Goal: Task Accomplishment & Management: Complete application form

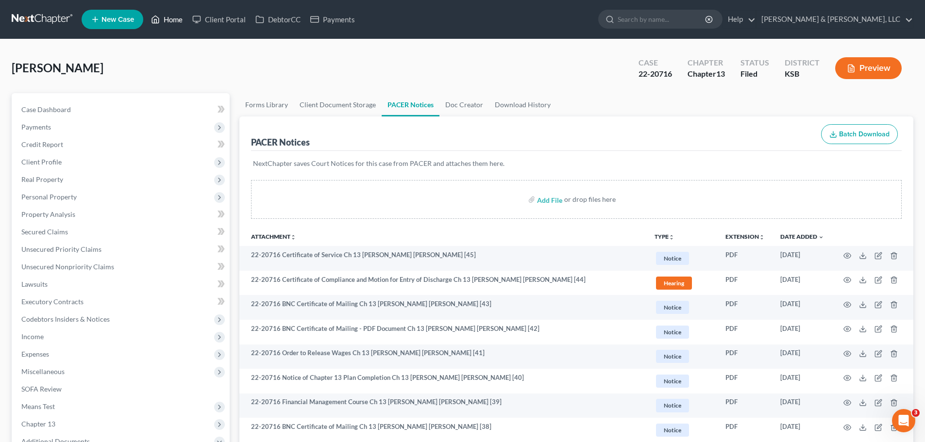
drag, startPoint x: 173, startPoint y: 25, endPoint x: 179, endPoint y: 29, distance: 7.3
click at [173, 25] on link "Home" at bounding box center [166, 19] width 41 height 17
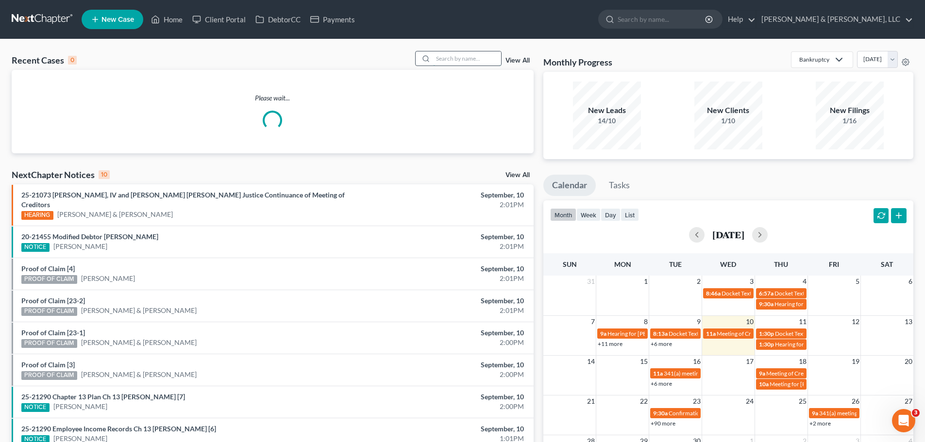
click at [458, 60] on input "search" at bounding box center [467, 58] width 68 height 14
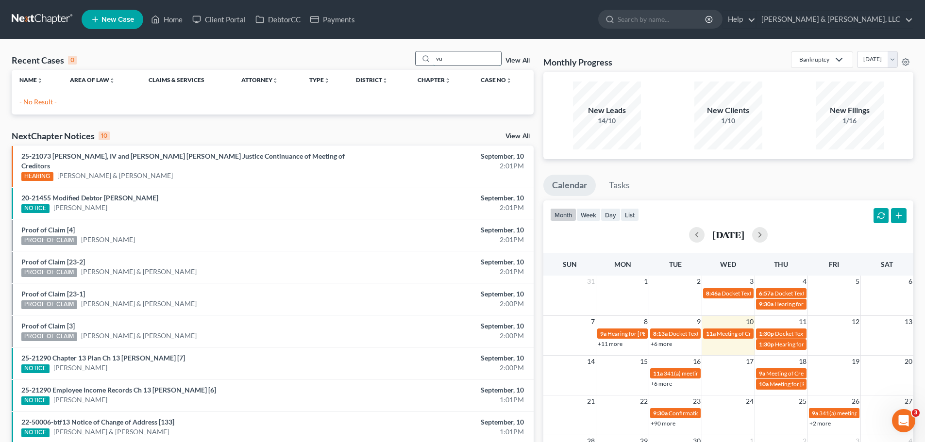
type input "v"
drag, startPoint x: 461, startPoint y: 64, endPoint x: 423, endPoint y: 63, distance: 37.9
click at [423, 63] on div "vuor" at bounding box center [458, 58] width 86 height 15
type input "[PERSON_NAME]"
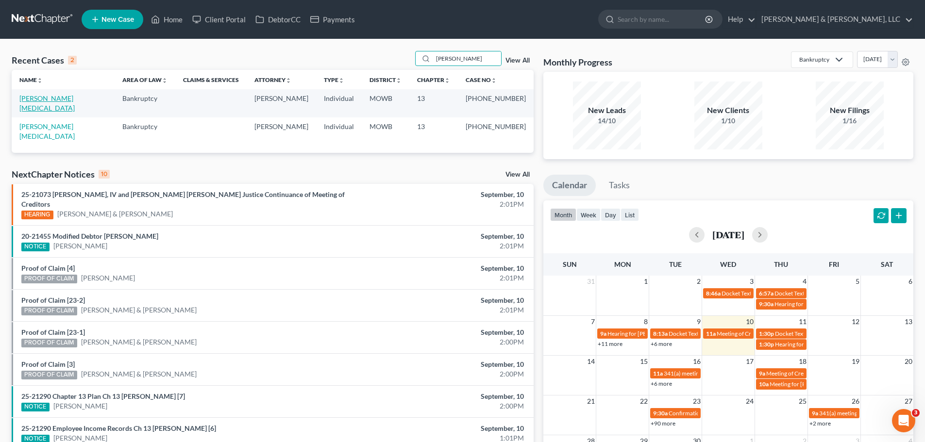
click at [47, 99] on link "[PERSON_NAME][MEDICAL_DATA]" at bounding box center [46, 103] width 55 height 18
select select "1"
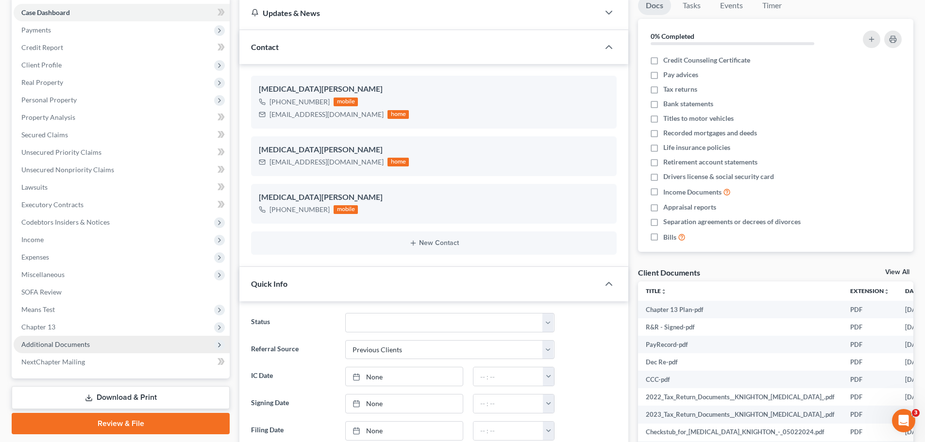
scroll to position [84, 0]
click at [81, 342] on span "Additional Documents" at bounding box center [55, 344] width 68 height 8
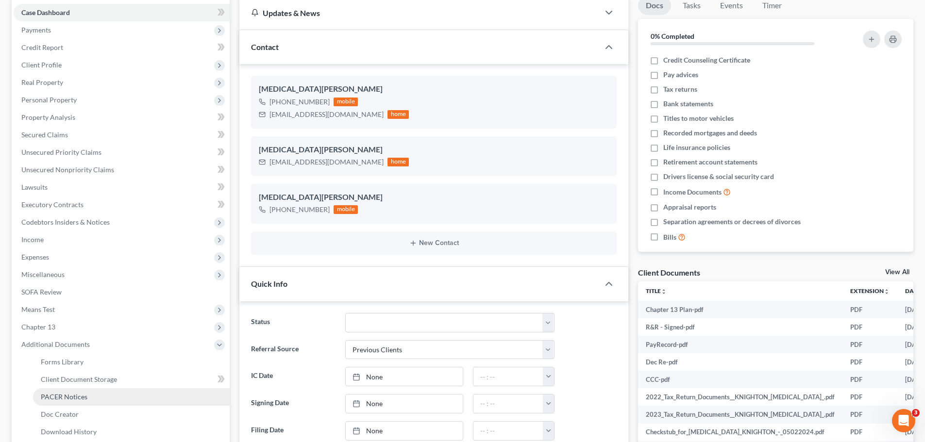
click at [79, 395] on span "PACER Notices" at bounding box center [64, 397] width 47 height 8
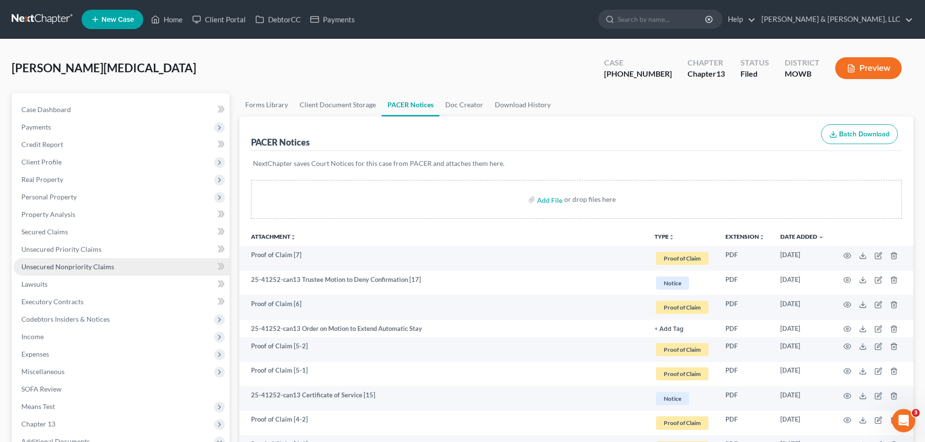
click at [76, 264] on span "Unsecured Nonpriority Claims" at bounding box center [67, 267] width 93 height 8
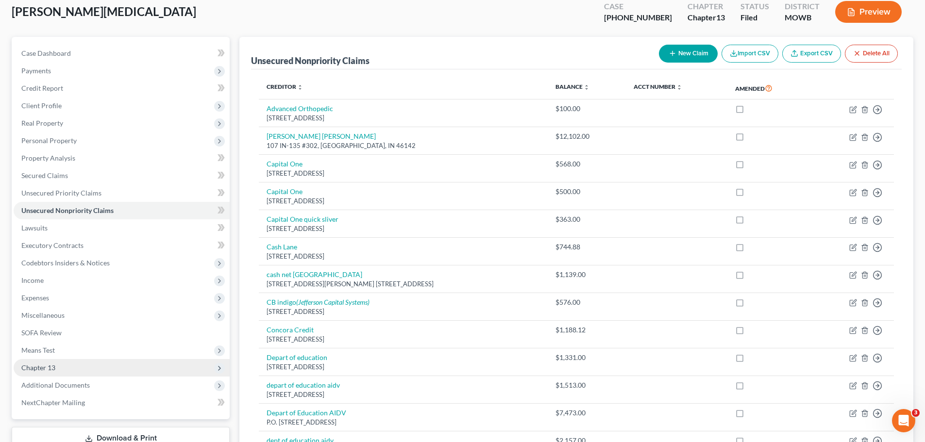
scroll to position [146, 0]
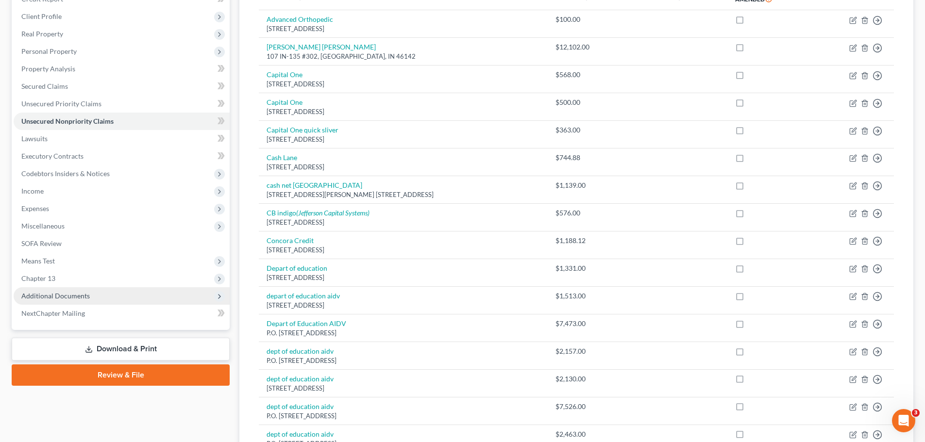
click at [62, 293] on span "Additional Documents" at bounding box center [55, 296] width 68 height 8
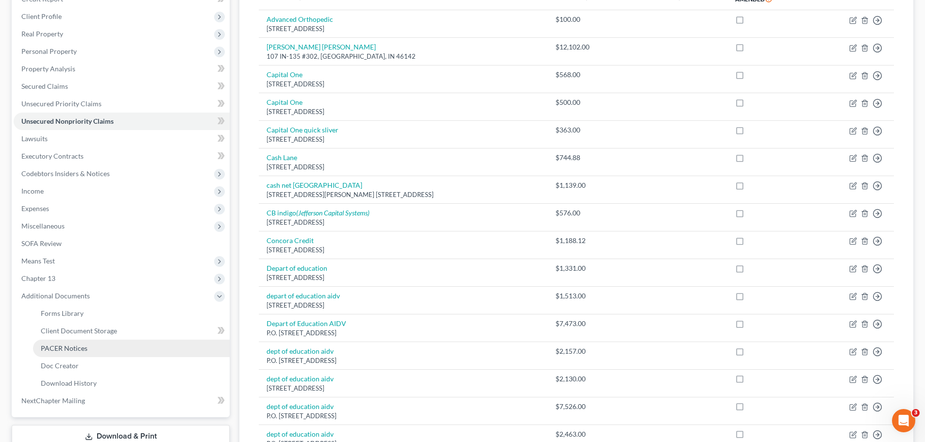
click at [74, 342] on link "PACER Notices" at bounding box center [131, 348] width 197 height 17
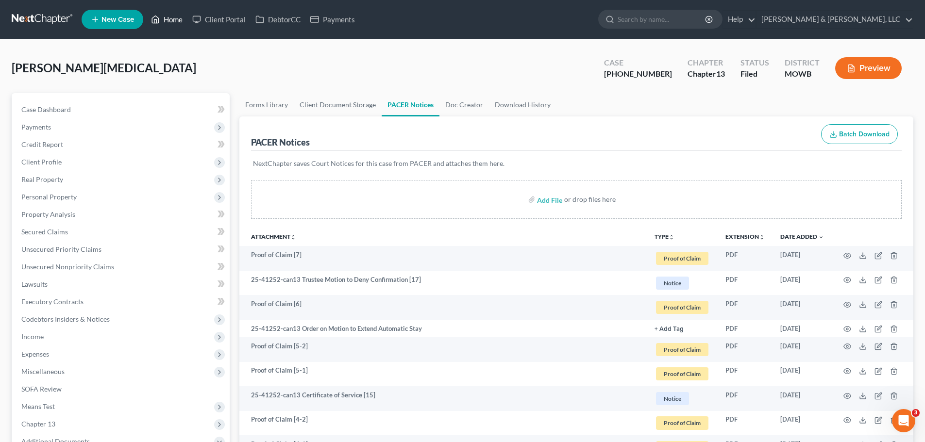
click at [184, 18] on link "Home" at bounding box center [166, 19] width 41 height 17
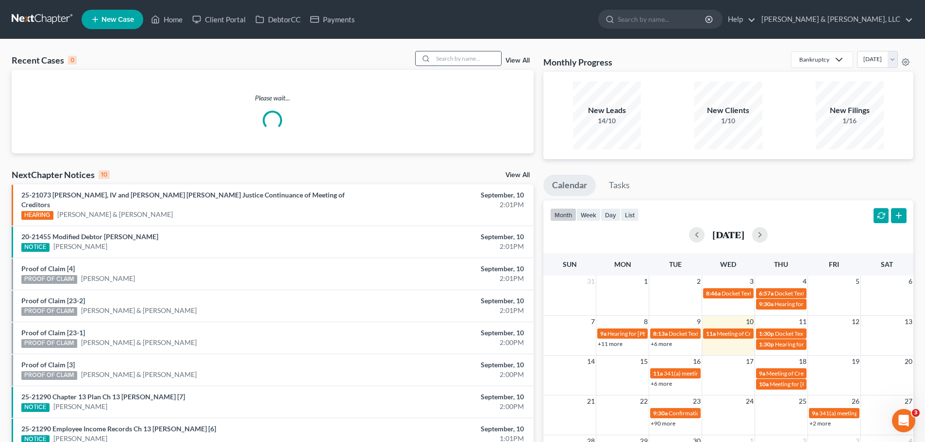
click at [456, 66] on input "search" at bounding box center [467, 58] width 68 height 14
type input "[PERSON_NAME]"
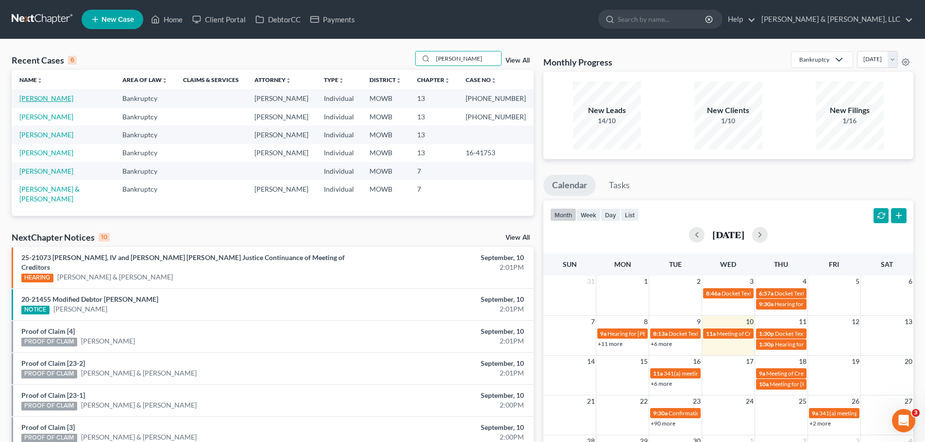
click at [50, 97] on link "[PERSON_NAME]" at bounding box center [46, 98] width 54 height 8
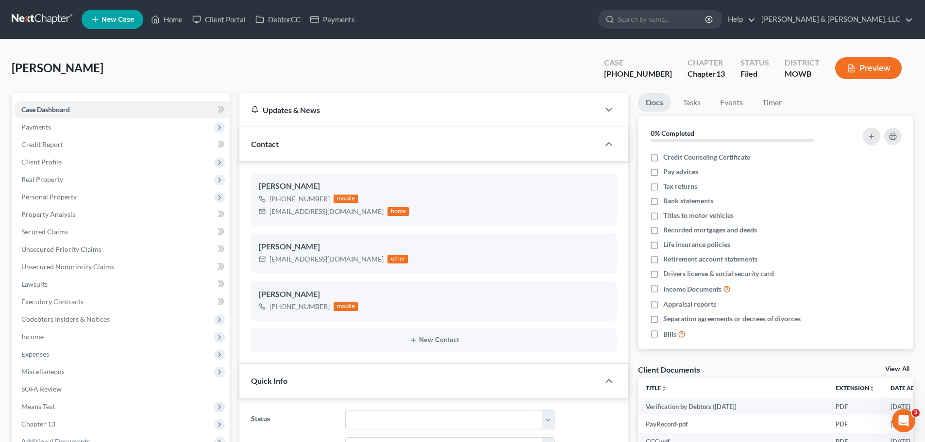
scroll to position [908, 0]
drag, startPoint x: 212, startPoint y: 23, endPoint x: 441, endPoint y: 86, distance: 237.8
click at [212, 23] on link "Client Portal" at bounding box center [218, 19] width 63 height 17
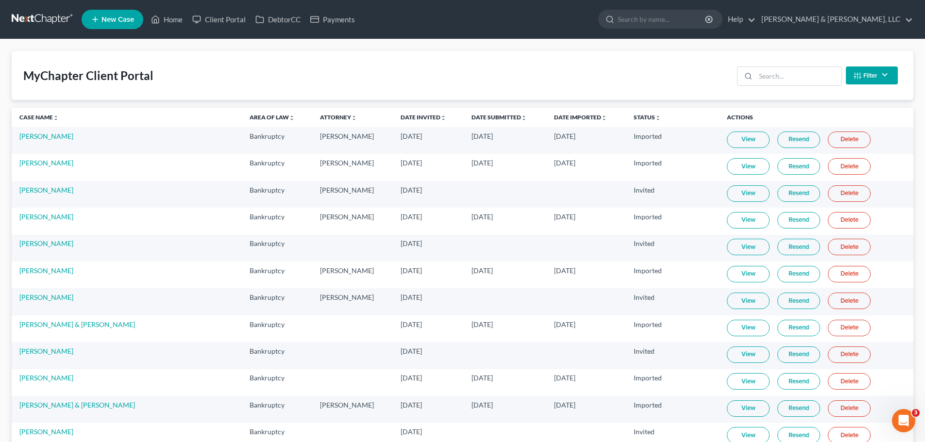
click at [126, 24] on link "New Case" at bounding box center [113, 19] width 62 height 19
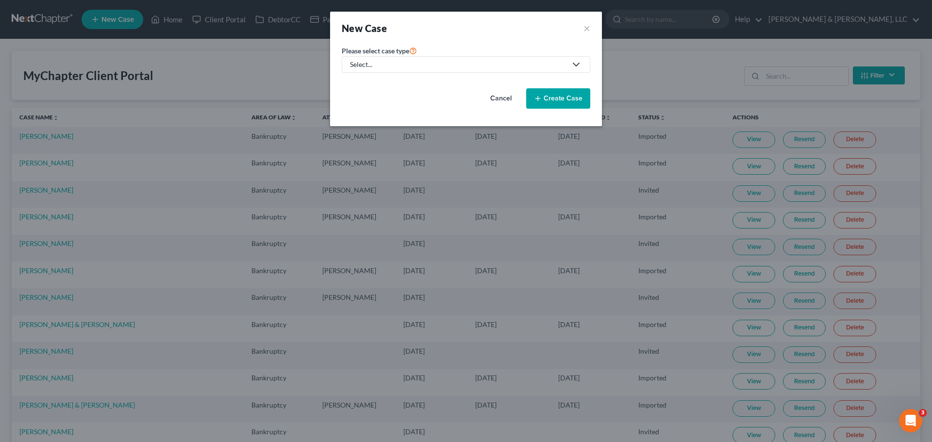
click at [389, 64] on div "Select..." at bounding box center [458, 65] width 217 height 10
click at [388, 80] on div "Bankruptcy" at bounding box center [397, 84] width 92 height 10
select select "46"
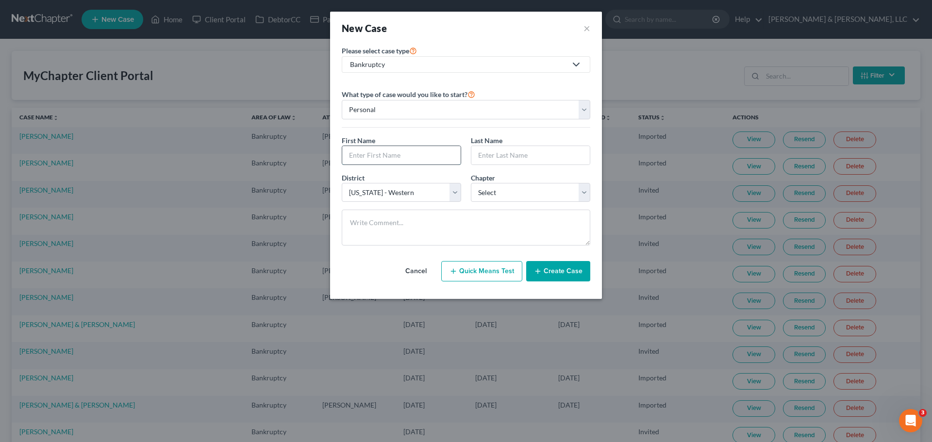
click at [398, 156] on input "text" at bounding box center [401, 155] width 119 height 18
type input "[PERSON_NAME]"
type input "Trout"
drag, startPoint x: 408, startPoint y: 189, endPoint x: 413, endPoint y: 185, distance: 6.5
click at [408, 189] on select "Select [US_STATE] - [GEOGRAPHIC_DATA] [US_STATE] - [GEOGRAPHIC_DATA][US_STATE] …" at bounding box center [401, 192] width 119 height 19
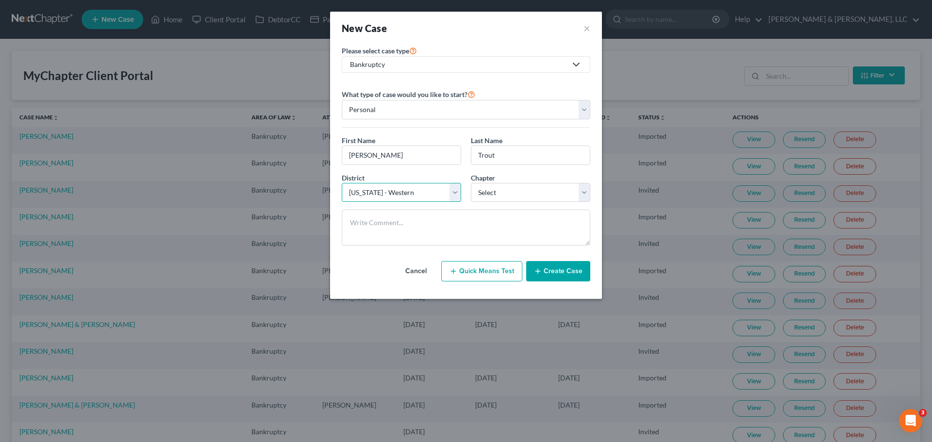
select select "31"
click at [342, 183] on select "Select [US_STATE] - [GEOGRAPHIC_DATA] [US_STATE] - [GEOGRAPHIC_DATA][US_STATE] …" at bounding box center [401, 192] width 119 height 19
click at [507, 190] on select "Select 7 11 12 13" at bounding box center [530, 192] width 119 height 19
select select "3"
click at [471, 183] on select "Select 7 11 12 13" at bounding box center [530, 192] width 119 height 19
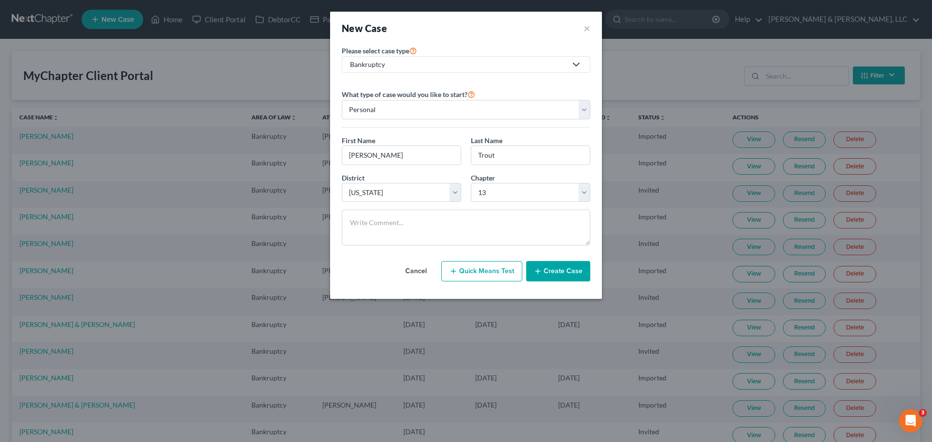
click at [555, 272] on button "Create Case" at bounding box center [558, 271] width 64 height 20
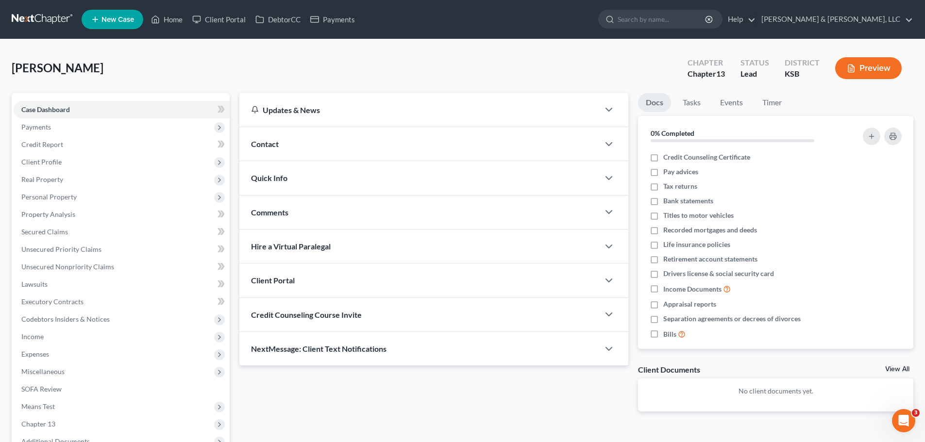
click at [272, 146] on span "Contact" at bounding box center [265, 143] width 28 height 9
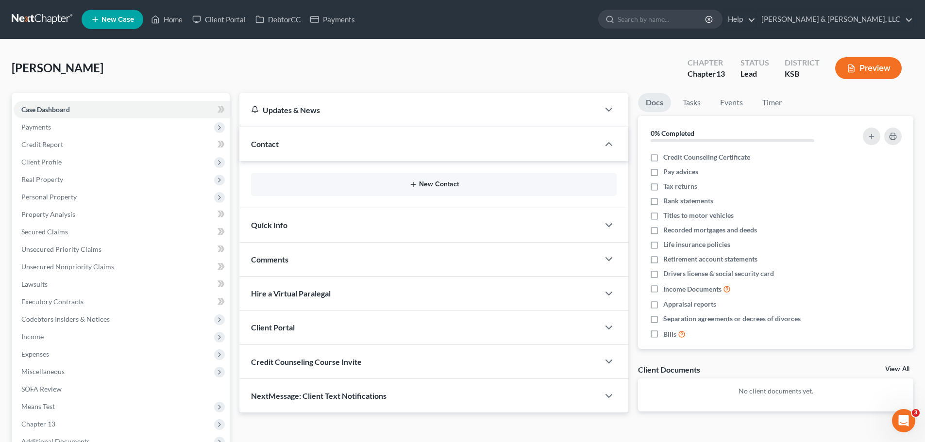
click at [440, 189] on div "New Contact" at bounding box center [434, 184] width 366 height 23
click at [440, 185] on button "New Contact" at bounding box center [434, 185] width 350 height 8
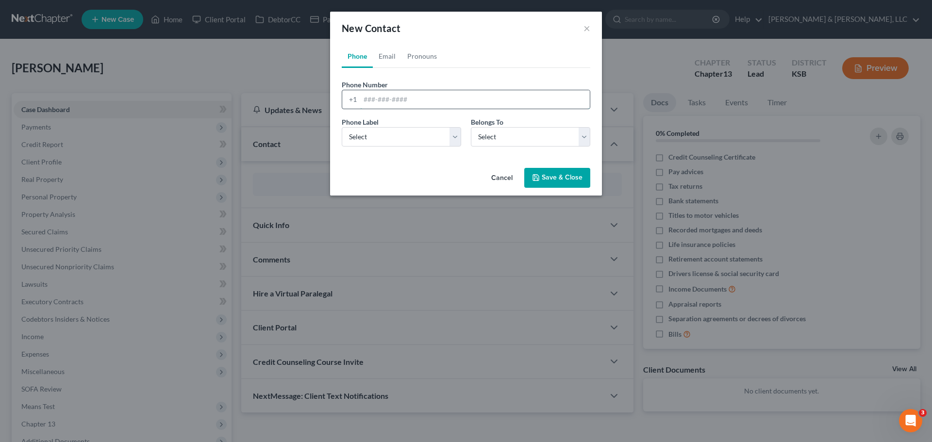
click at [386, 101] on input "tel" at bounding box center [475, 99] width 230 height 18
type input "[PHONE_NUMBER]"
click at [385, 143] on select "Select Mobile Home Work Other" at bounding box center [401, 136] width 119 height 19
select select "0"
click at [342, 127] on select "Select Mobile Home Work Other" at bounding box center [401, 136] width 119 height 19
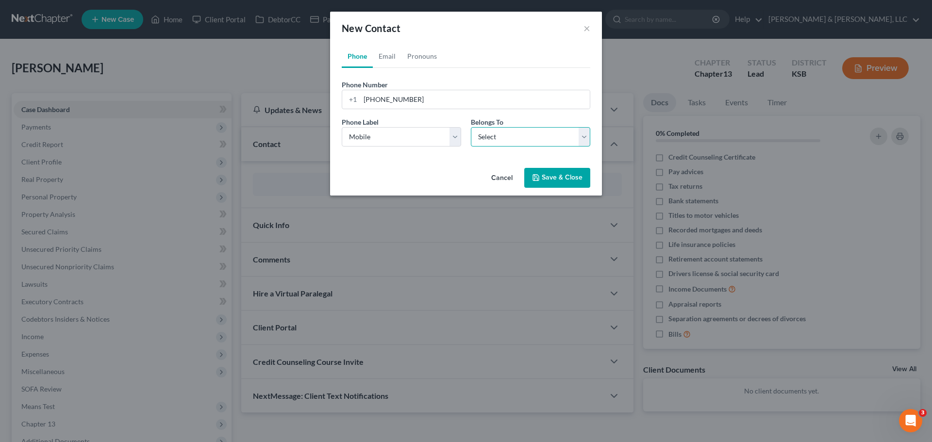
click at [508, 141] on select "Select Client Other" at bounding box center [530, 136] width 119 height 19
select select "0"
click at [471, 127] on select "Select Client Other" at bounding box center [530, 136] width 119 height 19
select select "0"
drag, startPoint x: 387, startPoint y: 56, endPoint x: 406, endPoint y: 69, distance: 22.6
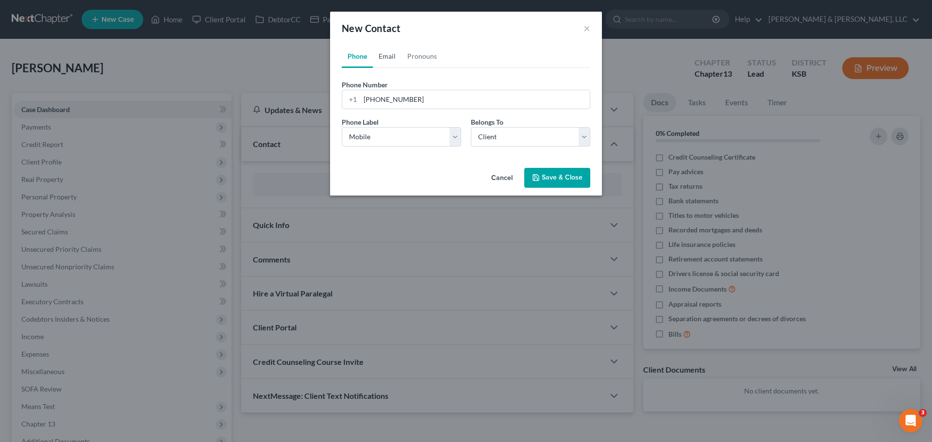
click at [387, 56] on link "Email" at bounding box center [387, 56] width 29 height 23
click at [431, 97] on input "email" at bounding box center [475, 99] width 230 height 18
type input "[EMAIL_ADDRESS][DOMAIN_NAME]"
click at [438, 140] on select "Select Home Work Other" at bounding box center [401, 136] width 119 height 19
select select "0"
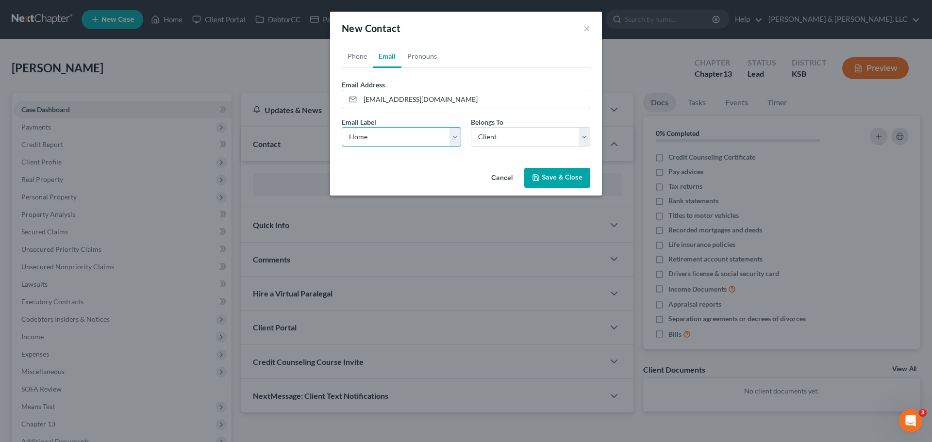
click at [342, 127] on select "Select Home Work Other" at bounding box center [401, 136] width 119 height 19
click at [576, 175] on button "Save & Close" at bounding box center [558, 178] width 66 height 20
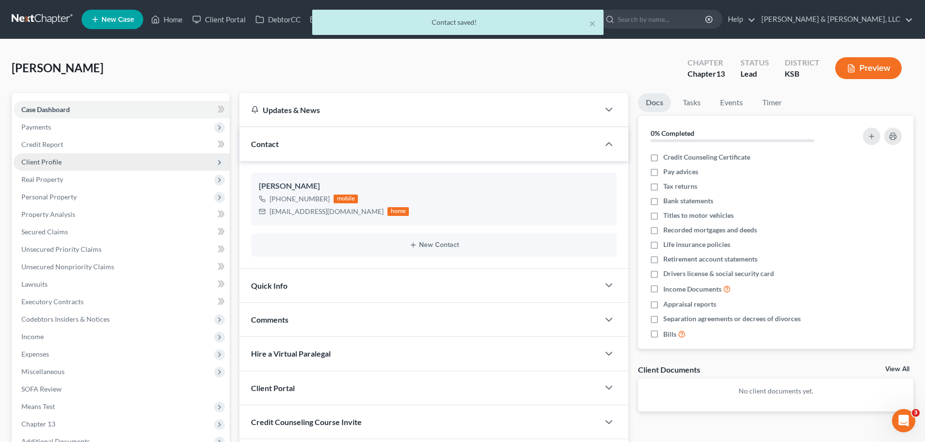
click at [58, 165] on span "Client Profile" at bounding box center [41, 162] width 40 height 8
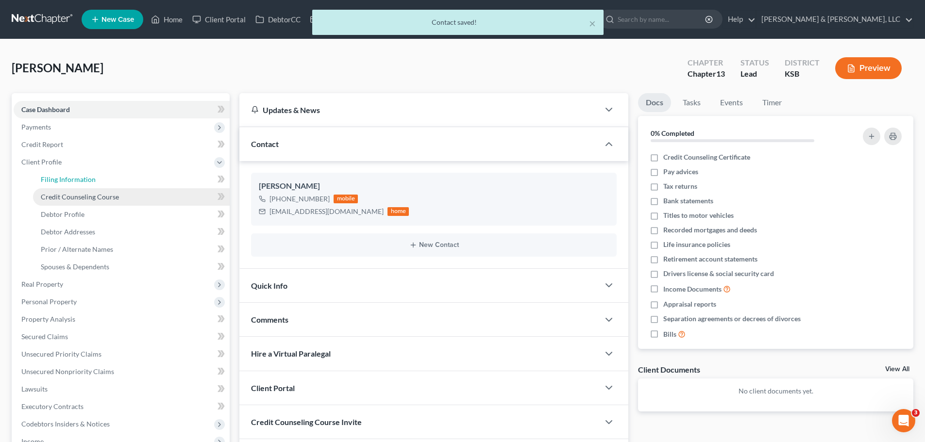
drag, startPoint x: 73, startPoint y: 183, endPoint x: 228, endPoint y: 188, distance: 155.0
click at [73, 183] on span "Filing Information" at bounding box center [68, 179] width 55 height 8
select select "1"
select select "0"
select select "3"
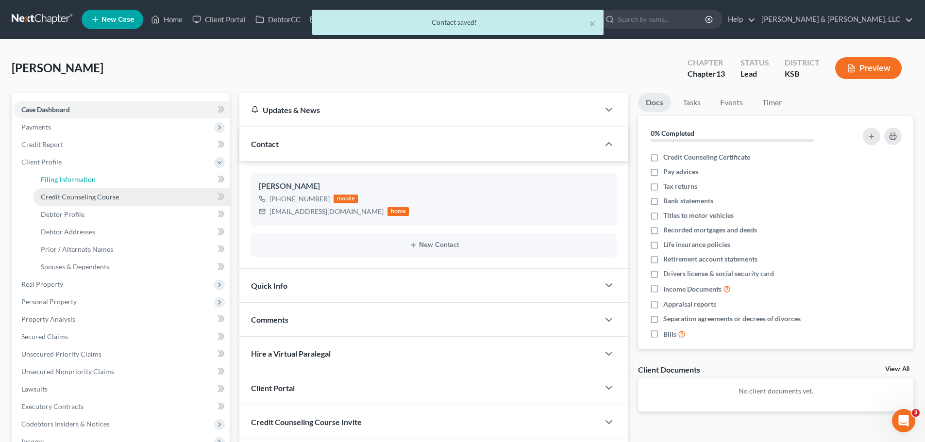
select select "31"
select select "17"
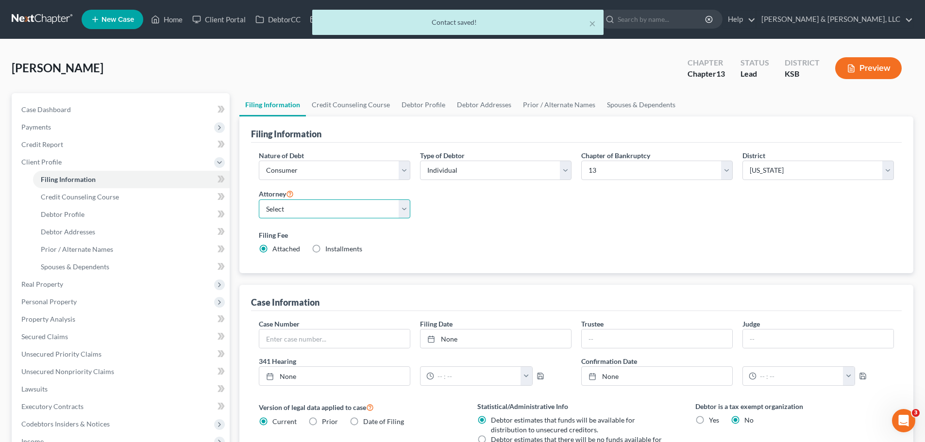
click at [308, 209] on select "Select [PERSON_NAME] - KSB [PERSON_NAME] - MOWB [PERSON_NAME] - KSB [PERSON_NAM…" at bounding box center [335, 209] width 152 height 19
select select "0"
click at [259, 200] on select "Select [PERSON_NAME] - KSB [PERSON_NAME] - MOWB [PERSON_NAME] - KSB [PERSON_NAM…" at bounding box center [335, 209] width 152 height 19
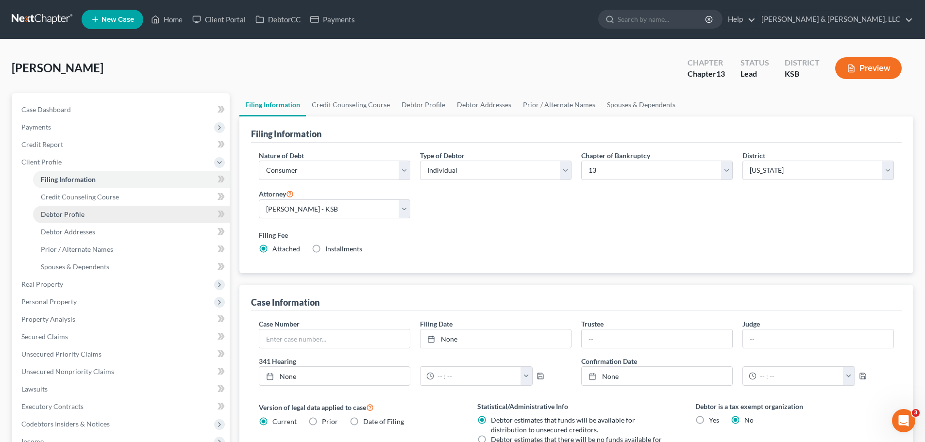
drag, startPoint x: 80, startPoint y: 215, endPoint x: 100, endPoint y: 216, distance: 20.4
click at [80, 215] on span "Debtor Profile" at bounding box center [63, 214] width 44 height 8
select select "0"
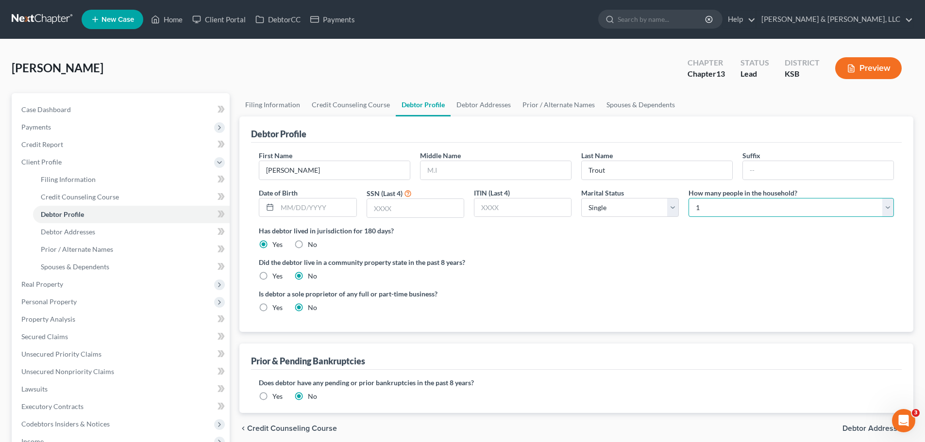
click at [730, 208] on select "Select 1 2 3 4 5 6 7 8 9 10 11 12 13 14 15 16 17 18 19 20" at bounding box center [791, 207] width 205 height 19
select select "3"
click at [689, 198] on select "Select 1 2 3 4 5 6 7 8 9 10 11 12 13 14 15 16 17 18 19 20" at bounding box center [791, 207] width 205 height 19
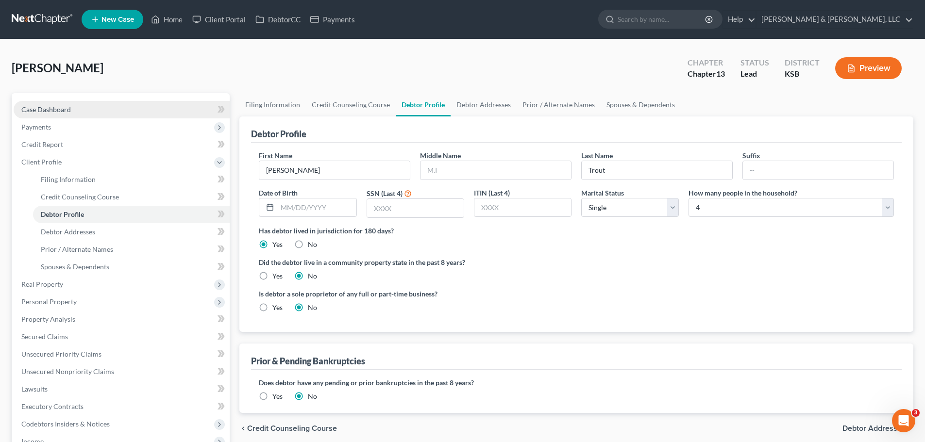
click at [72, 111] on link "Case Dashboard" at bounding box center [122, 109] width 216 height 17
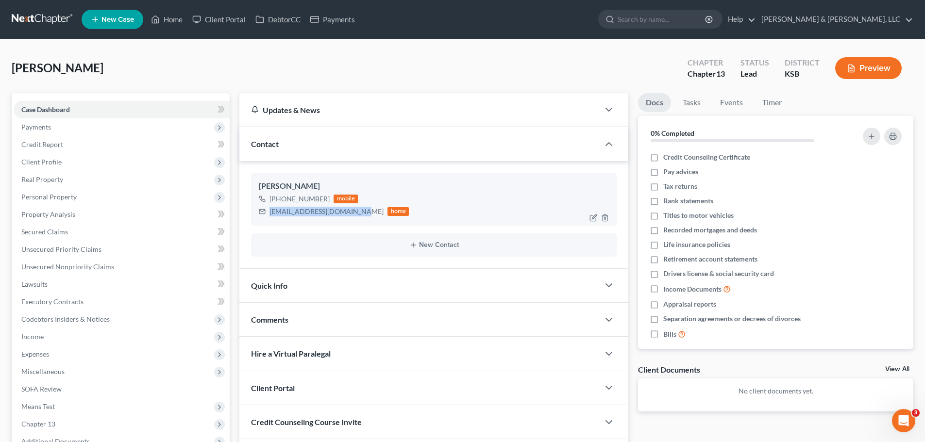
drag, startPoint x: 270, startPoint y: 213, endPoint x: 351, endPoint y: 215, distance: 80.7
click at [351, 215] on div "[EMAIL_ADDRESS][DOMAIN_NAME]" at bounding box center [327, 212] width 114 height 10
copy div "[EMAIL_ADDRESS][DOMAIN_NAME]"
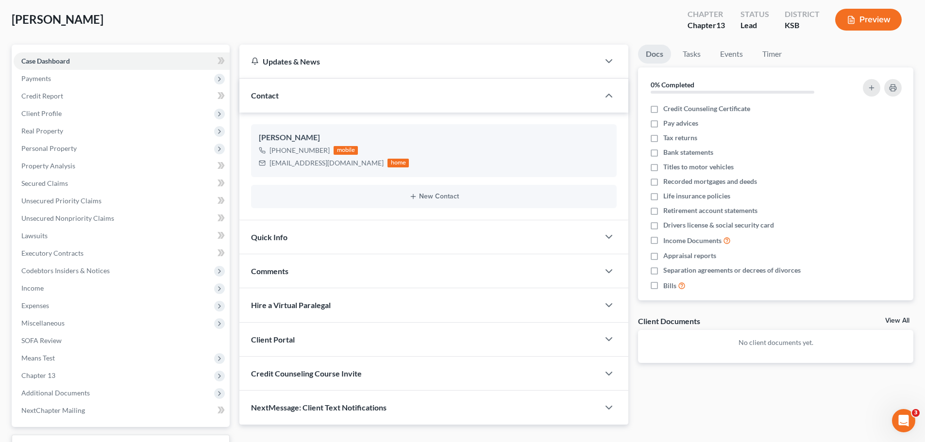
click at [334, 237] on div "Quick Info" at bounding box center [419, 237] width 360 height 34
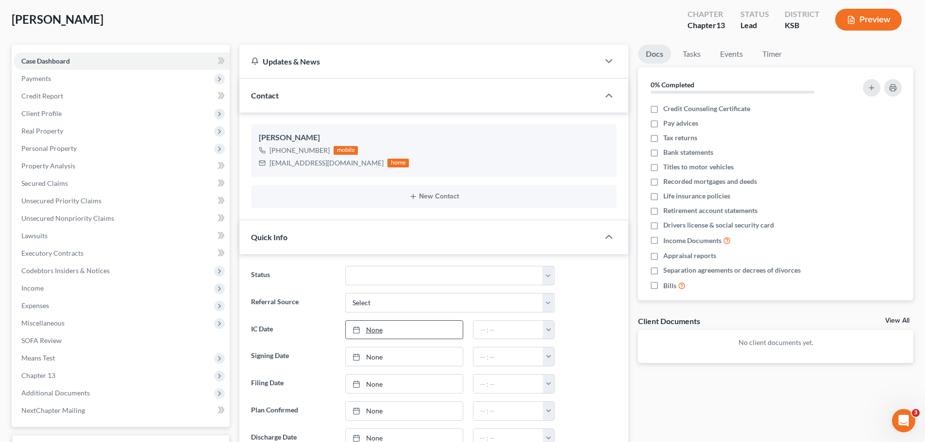
type input "[DATE]"
drag, startPoint x: 384, startPoint y: 329, endPoint x: 384, endPoint y: 322, distance: 7.8
click at [384, 329] on link "None" at bounding box center [404, 330] width 117 height 18
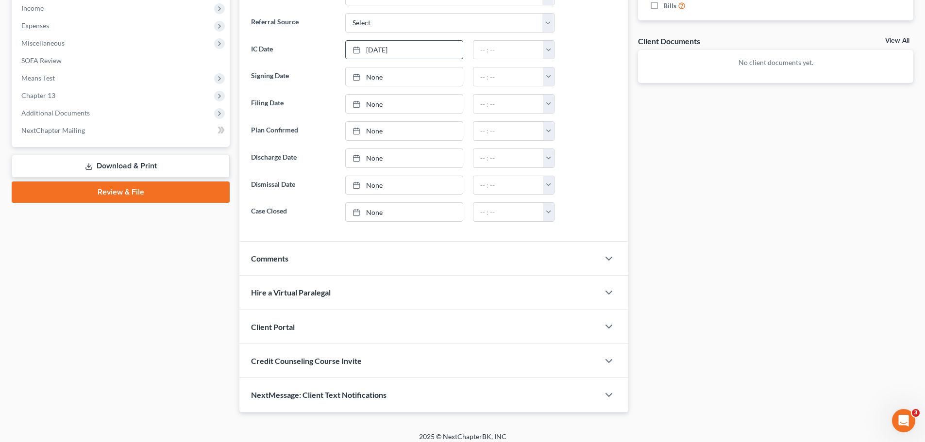
scroll to position [336, 0]
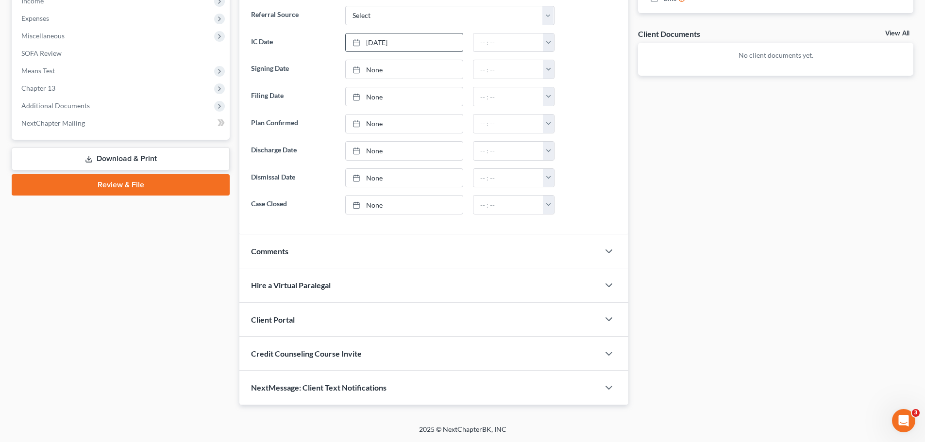
click at [308, 319] on div "Client Portal" at bounding box center [419, 320] width 360 height 34
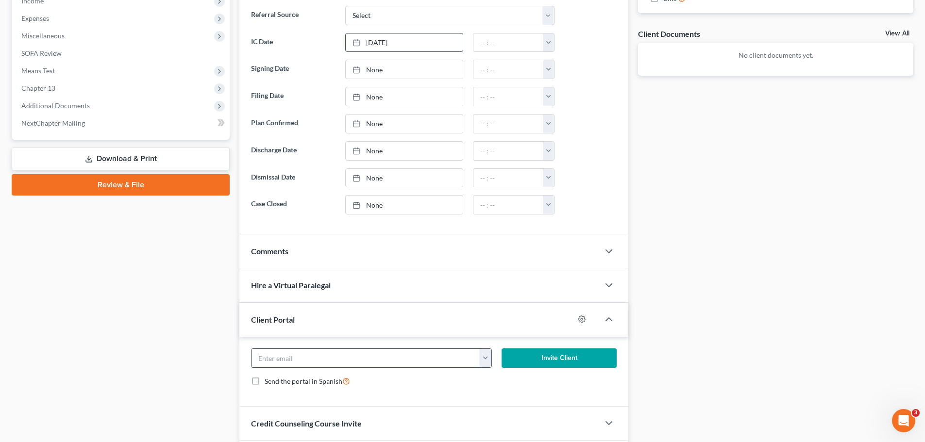
click at [363, 352] on input "email" at bounding box center [366, 358] width 228 height 18
paste input "[EMAIL_ADDRESS][DOMAIN_NAME]"
type input "[EMAIL_ADDRESS][DOMAIN_NAME]"
click at [550, 360] on button "Invite Client" at bounding box center [560, 358] width 116 height 19
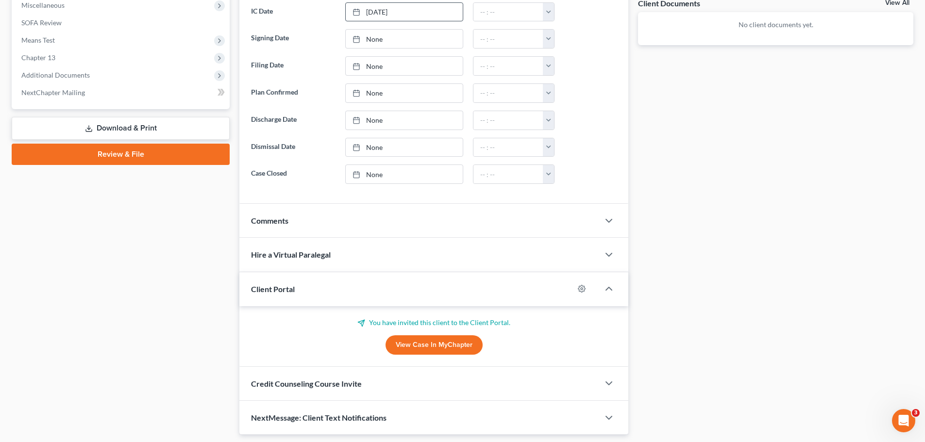
scroll to position [396, 0]
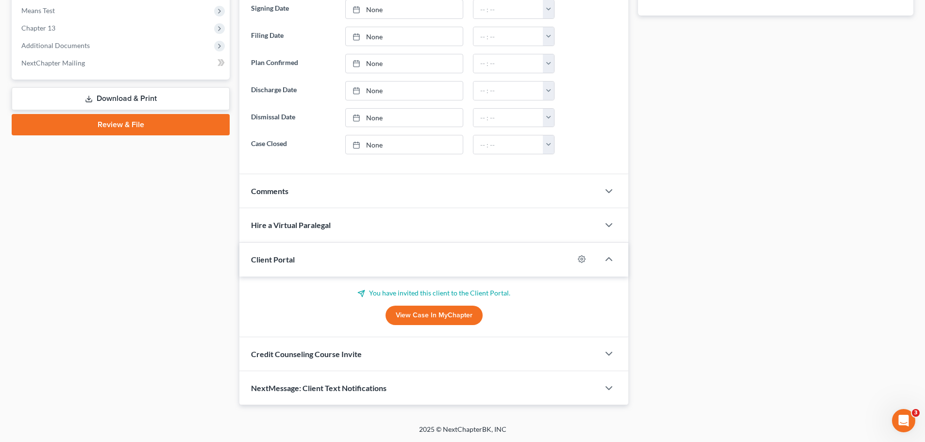
click at [346, 353] on span "Credit Counseling Course Invite" at bounding box center [306, 354] width 111 height 9
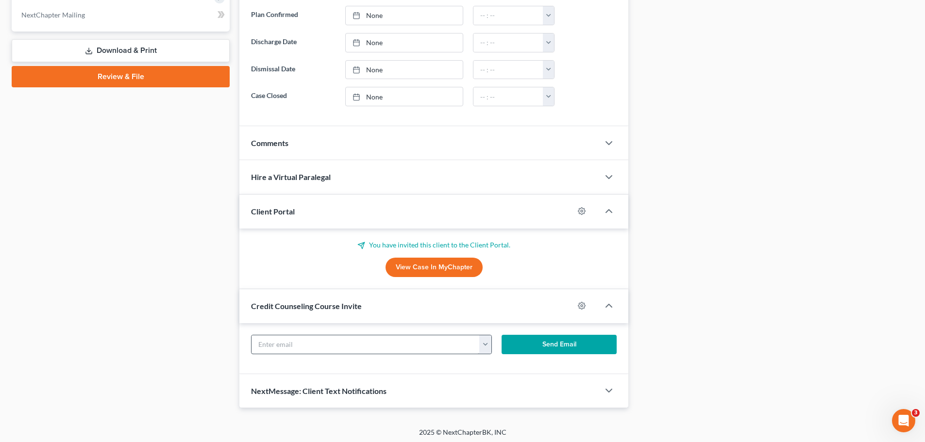
scroll to position [447, 0]
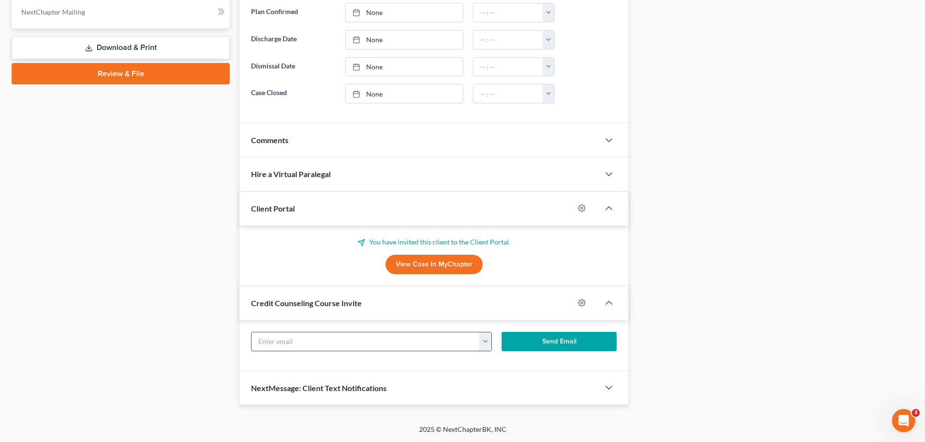
click at [345, 337] on input "text" at bounding box center [366, 342] width 228 height 18
paste input "[EMAIL_ADDRESS][DOMAIN_NAME]"
type input "[EMAIL_ADDRESS][DOMAIN_NAME]"
click at [560, 341] on button "Send Email" at bounding box center [560, 341] width 116 height 19
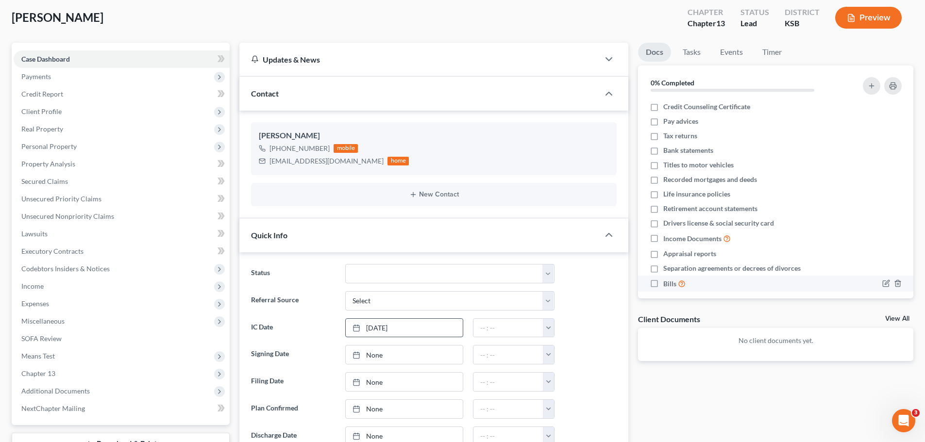
scroll to position [10, 0]
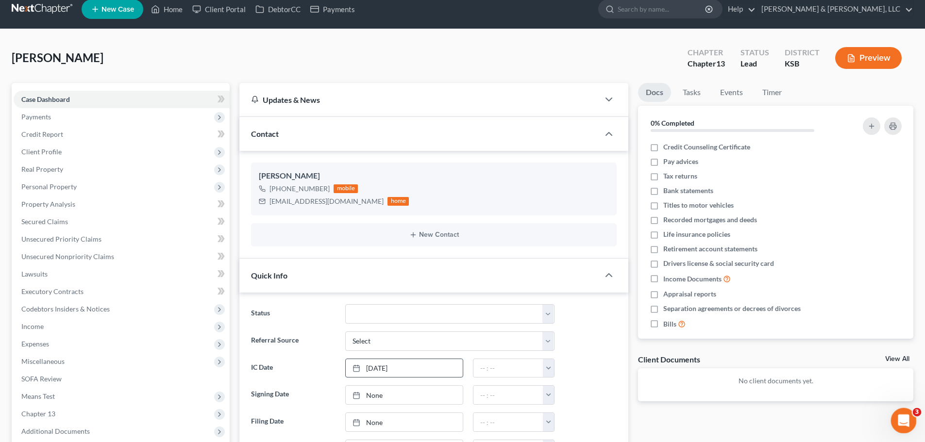
click at [900, 427] on div "Open Intercom Messenger" at bounding box center [902, 420] width 32 height 32
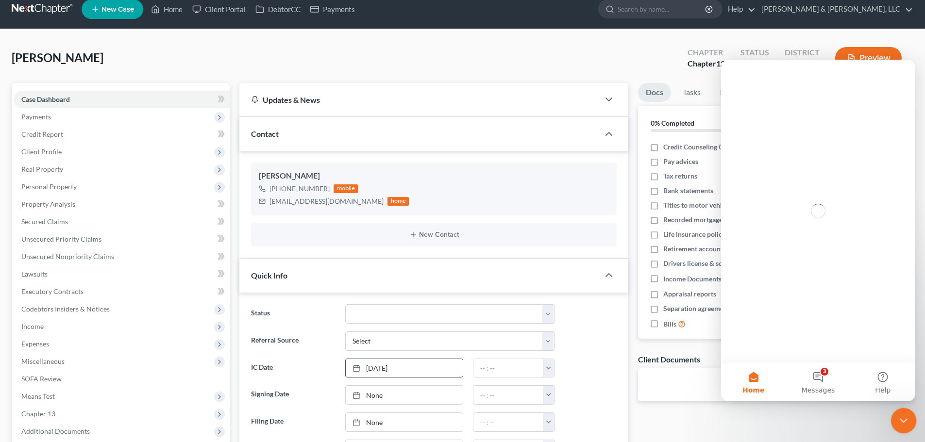
scroll to position [0, 0]
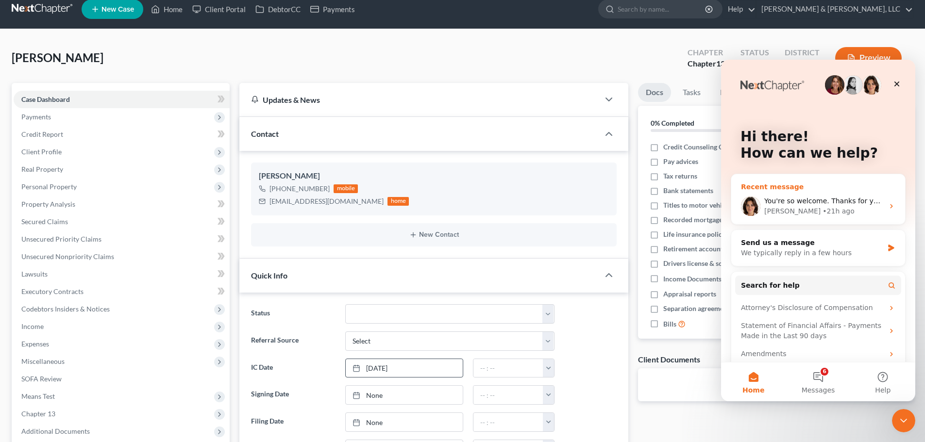
click at [823, 216] on div "• 21h ago" at bounding box center [839, 211] width 32 height 10
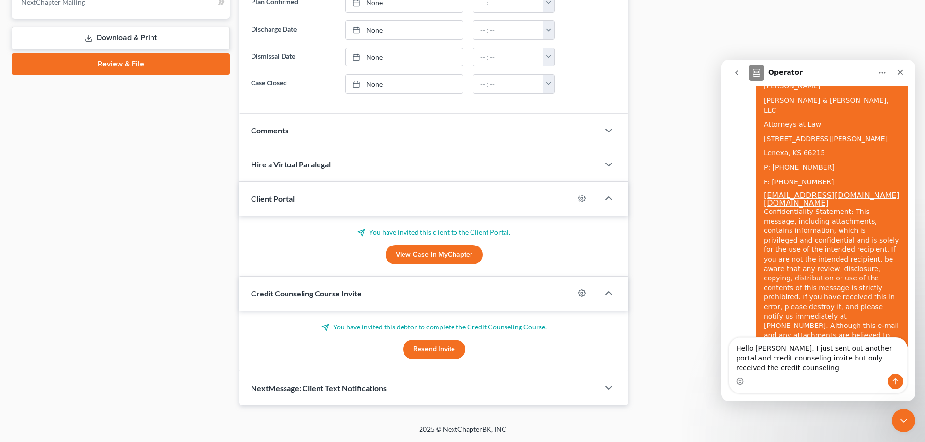
scroll to position [1060, 0]
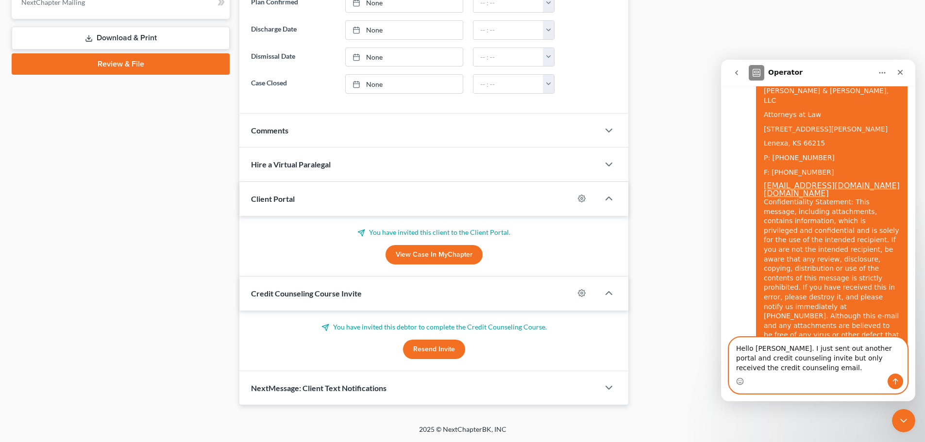
type textarea "Hello [PERSON_NAME]. I just sent out another portal and credit counseling invit…"
click at [898, 384] on icon "Send a message…" at bounding box center [896, 382] width 8 height 8
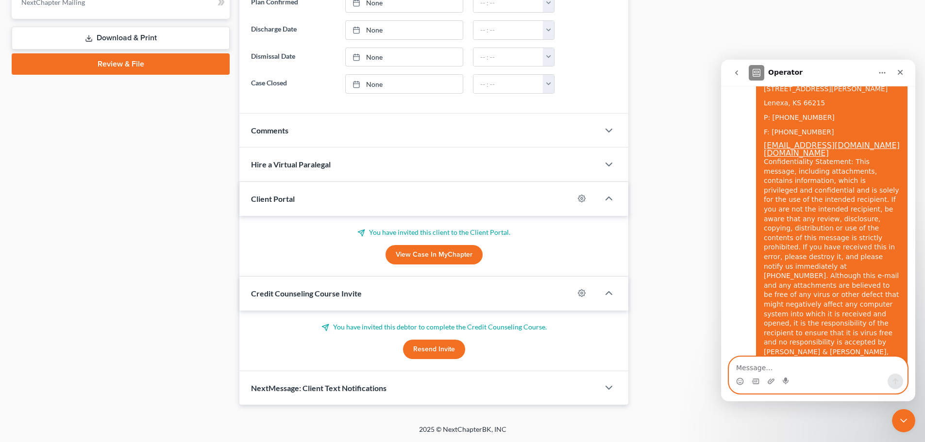
scroll to position [1101, 0]
drag, startPoint x: 165, startPoint y: 145, endPoint x: 212, endPoint y: 163, distance: 50.6
click at [165, 145] on div "Case Dashboard Payments Invoices Payments Payments Credit Report Client Profile" at bounding box center [121, 20] width 228 height 769
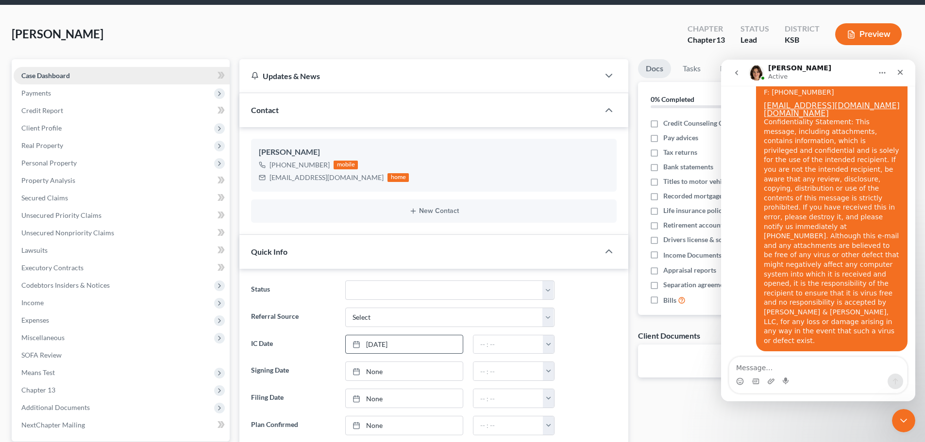
scroll to position [0, 0]
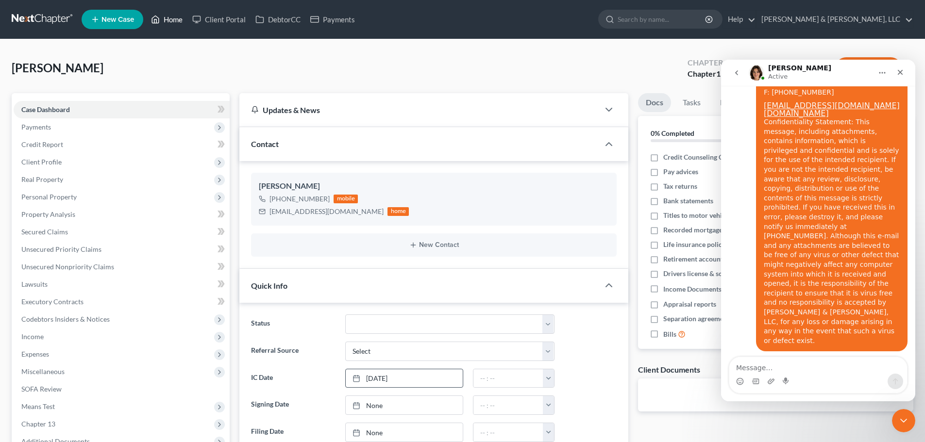
drag, startPoint x: 173, startPoint y: 22, endPoint x: 208, endPoint y: 43, distance: 40.7
click at [173, 22] on link "Home" at bounding box center [166, 19] width 41 height 17
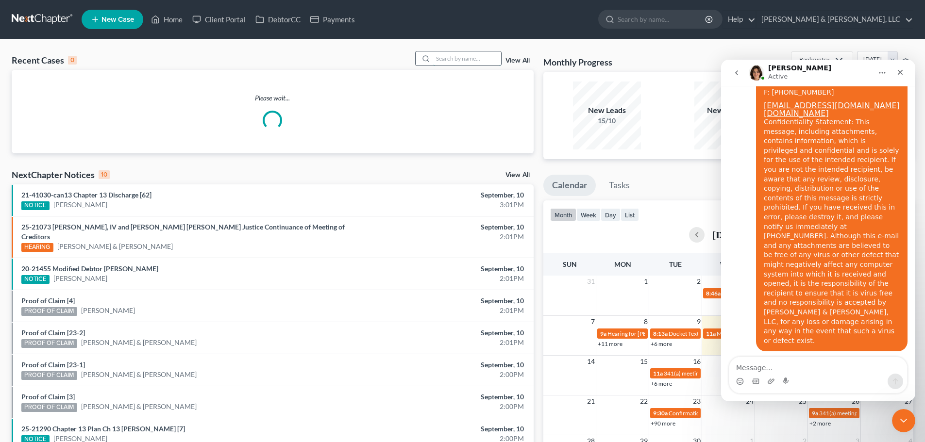
click at [446, 57] on input "search" at bounding box center [467, 58] width 68 height 14
paste input "[PERSON_NAME]"
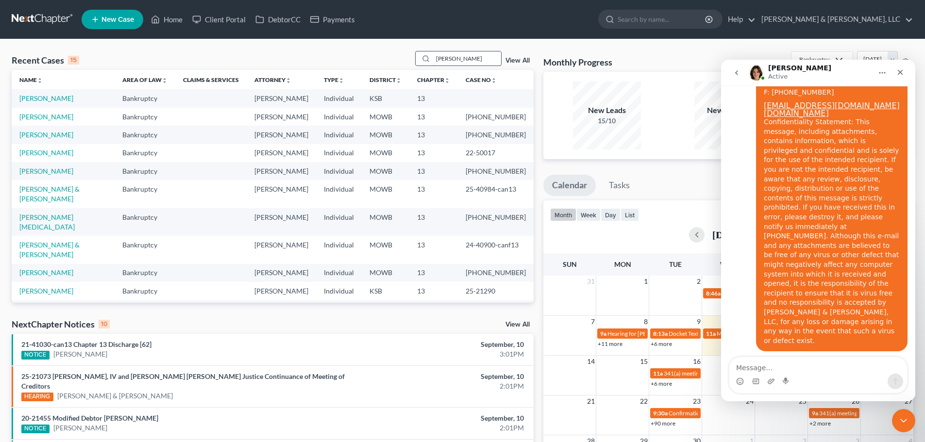
click at [458, 60] on input "[PERSON_NAME]" at bounding box center [467, 58] width 68 height 14
click at [903, 72] on icon "Close" at bounding box center [901, 72] width 8 height 8
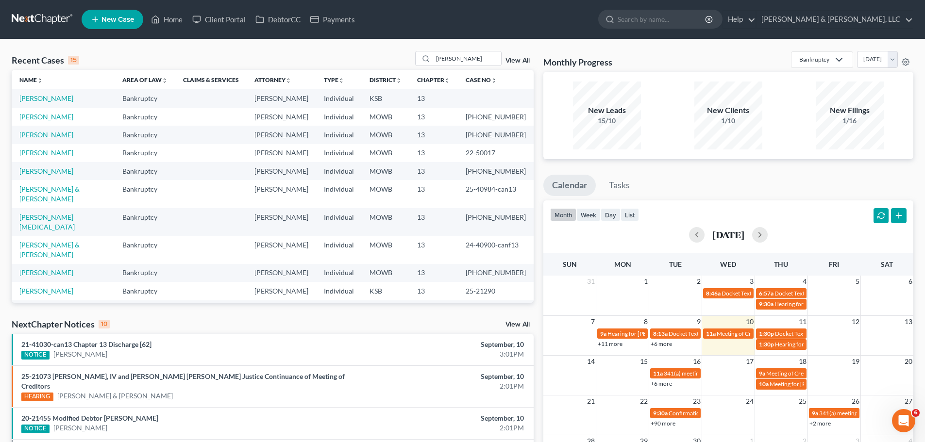
scroll to position [1140, 0]
drag, startPoint x: 458, startPoint y: 55, endPoint x: 400, endPoint y: 58, distance: 58.8
click at [400, 58] on div "Recent Cases 15 [PERSON_NAME] View All" at bounding box center [273, 60] width 522 height 19
type input "[PERSON_NAME]"
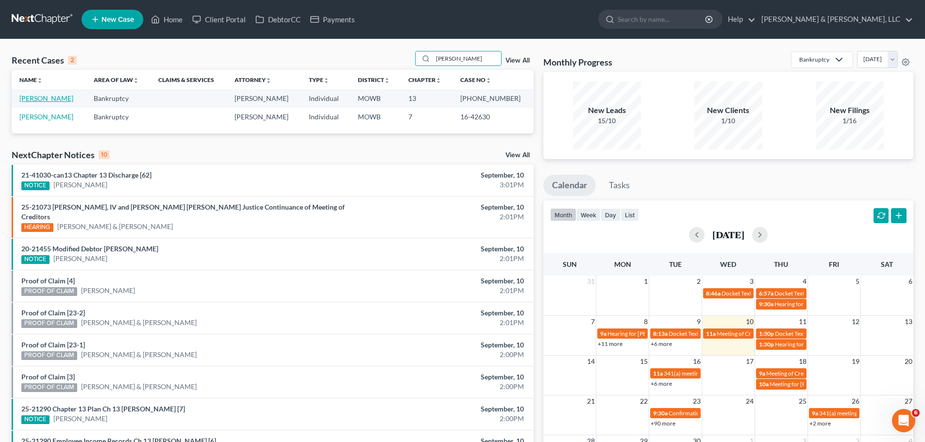
drag, startPoint x: 53, startPoint y: 92, endPoint x: 53, endPoint y: 100, distance: 7.8
click at [53, 100] on link "[PERSON_NAME]" at bounding box center [46, 98] width 54 height 8
select select "6"
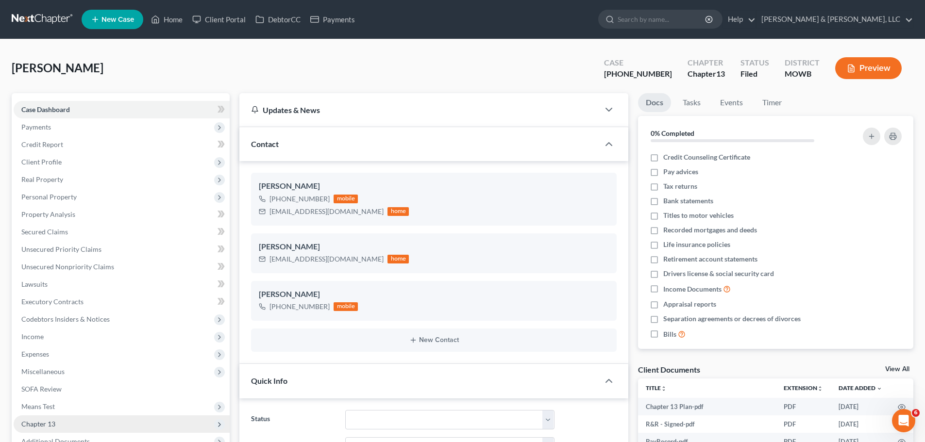
scroll to position [146, 0]
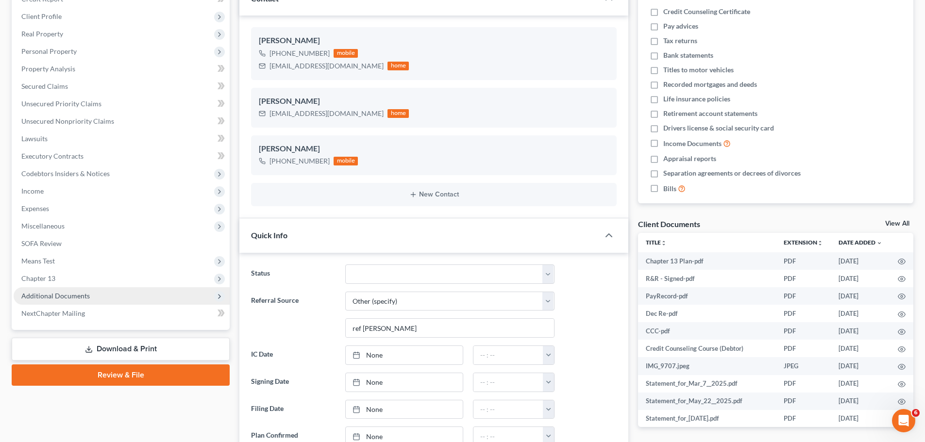
click at [82, 298] on span "Additional Documents" at bounding box center [55, 296] width 68 height 8
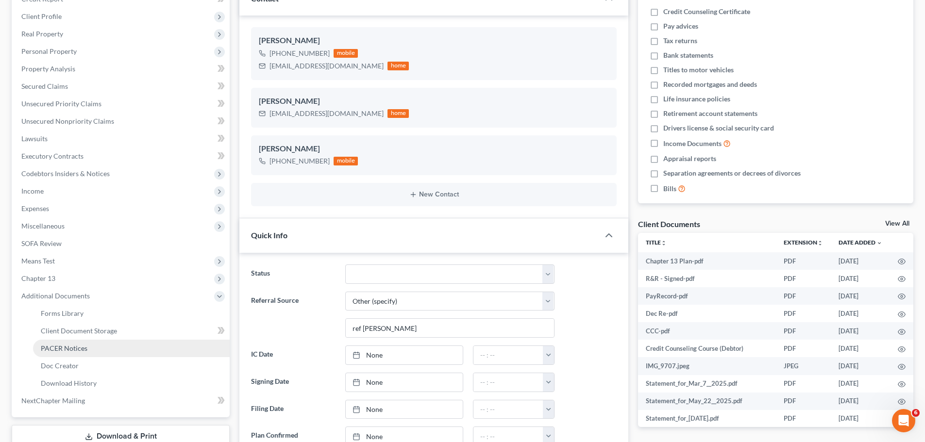
click at [82, 344] on span "PACER Notices" at bounding box center [64, 348] width 47 height 8
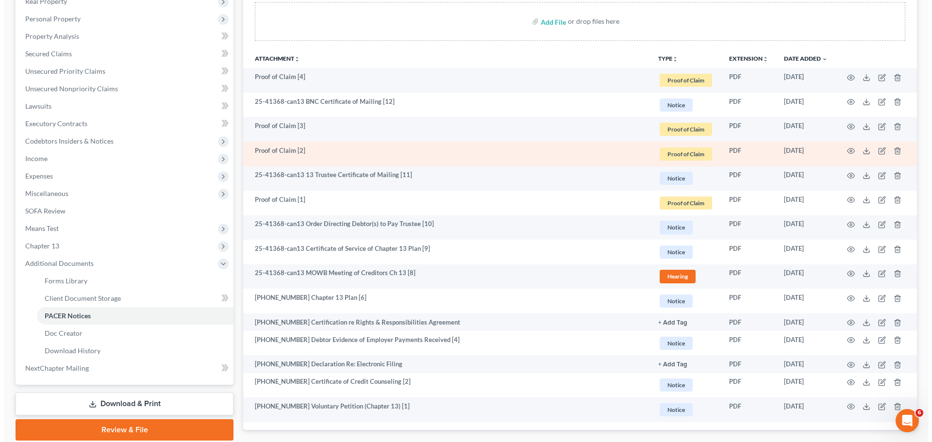
scroll to position [194, 0]
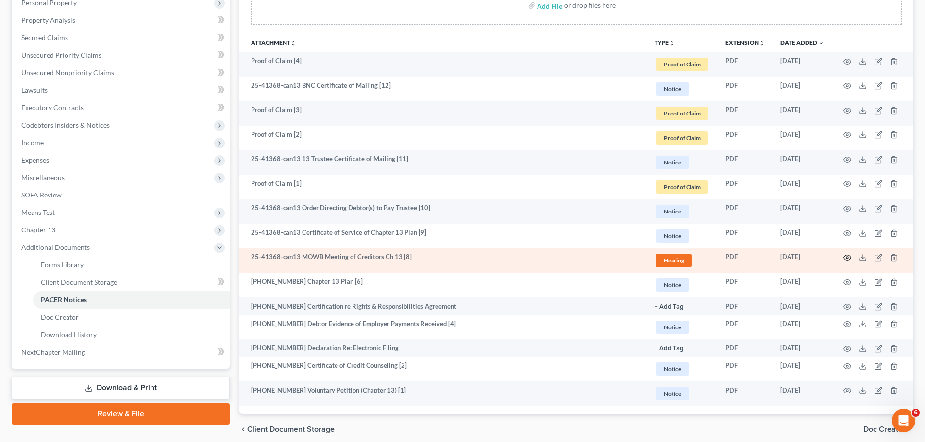
click at [848, 259] on icon "button" at bounding box center [848, 258] width 8 height 8
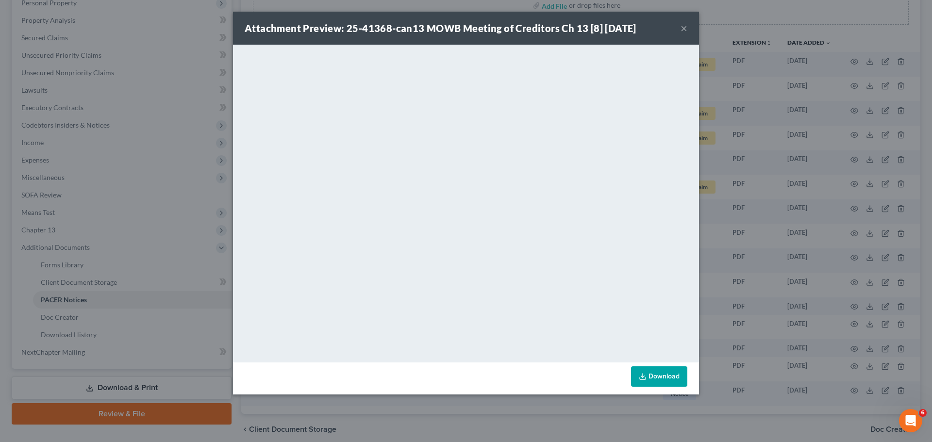
click at [684, 29] on button "×" at bounding box center [684, 28] width 7 height 12
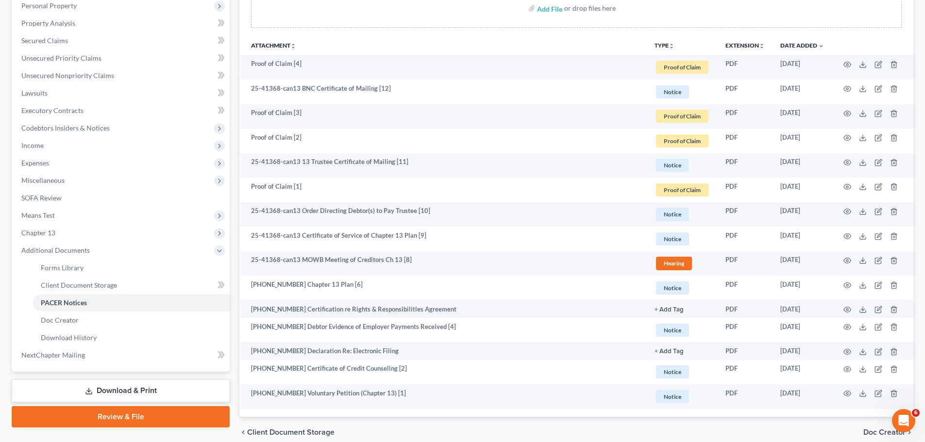
scroll to position [0, 0]
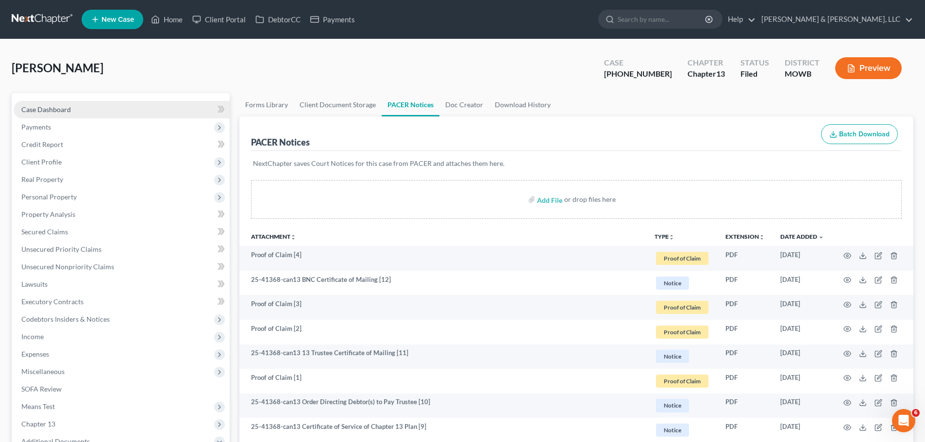
click at [48, 104] on link "Case Dashboard" at bounding box center [122, 109] width 216 height 17
select select "6"
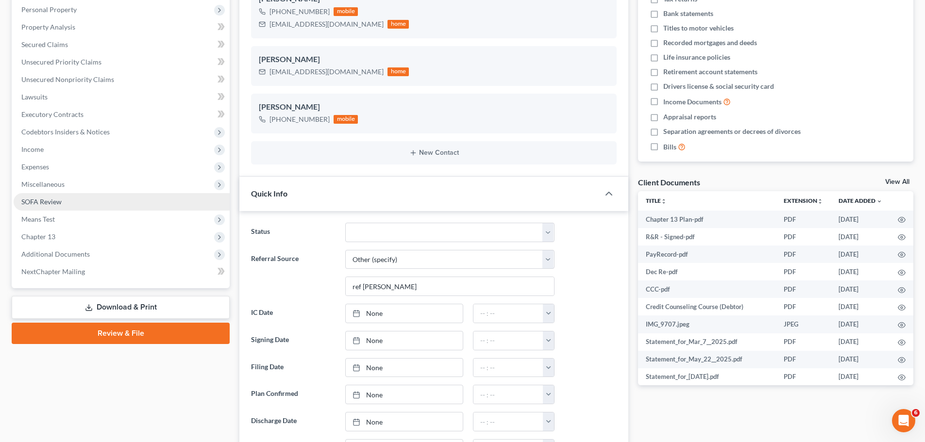
scroll to position [194, 0]
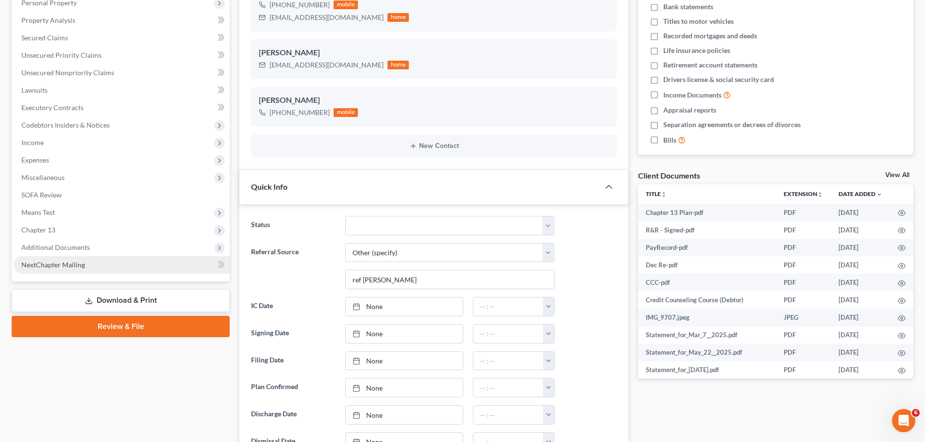
drag, startPoint x: 101, startPoint y: 242, endPoint x: 107, endPoint y: 270, distance: 28.4
click at [102, 242] on span "Additional Documents" at bounding box center [122, 247] width 216 height 17
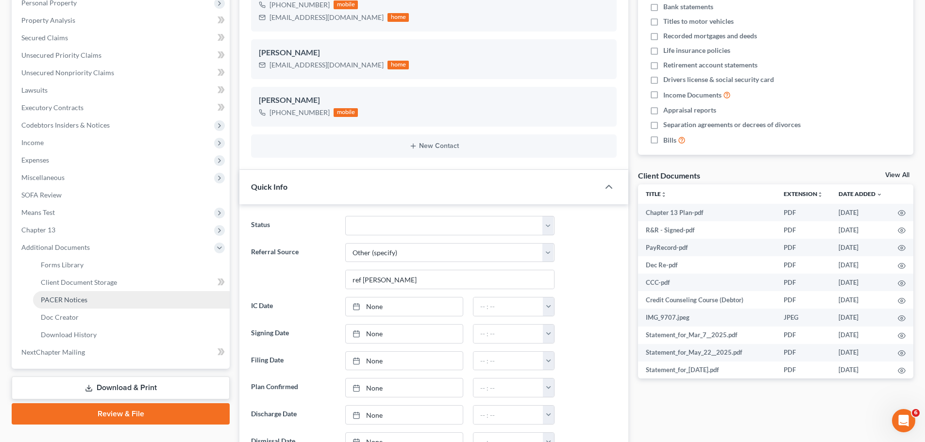
click at [96, 296] on link "PACER Notices" at bounding box center [131, 299] width 197 height 17
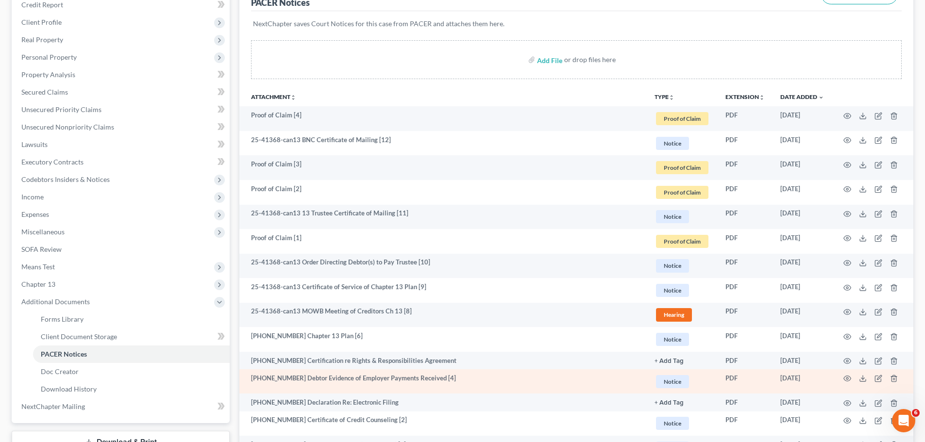
scroll to position [234, 0]
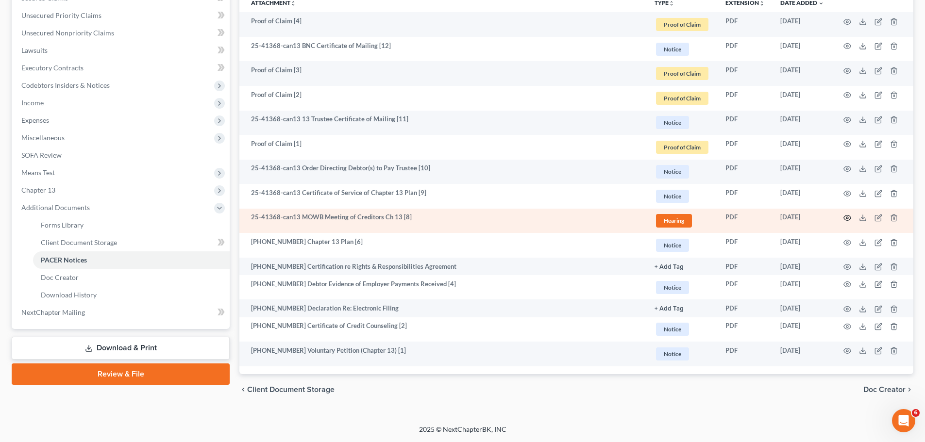
click at [844, 219] on icon "button" at bounding box center [847, 218] width 7 height 5
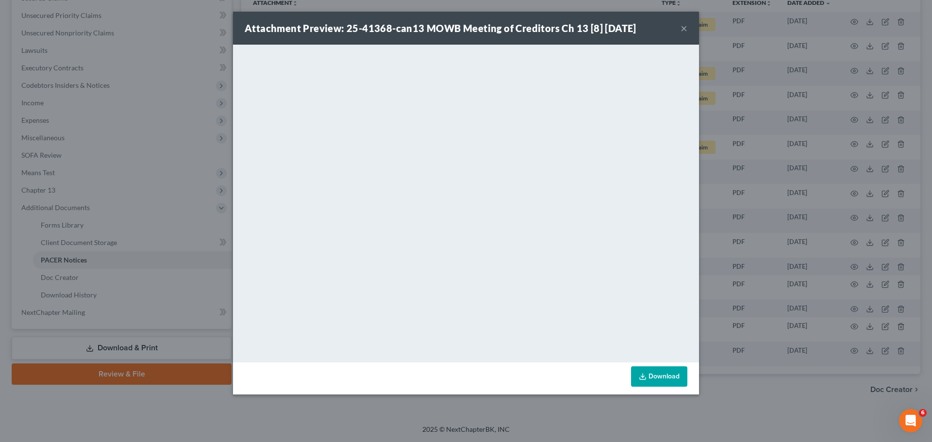
click at [682, 31] on button "×" at bounding box center [684, 28] width 7 height 12
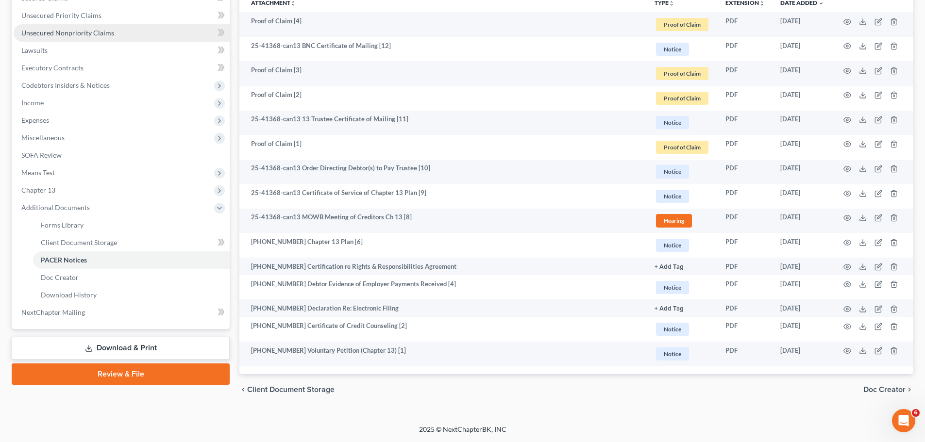
click at [109, 35] on span "Unsecured Nonpriority Claims" at bounding box center [67, 33] width 93 height 8
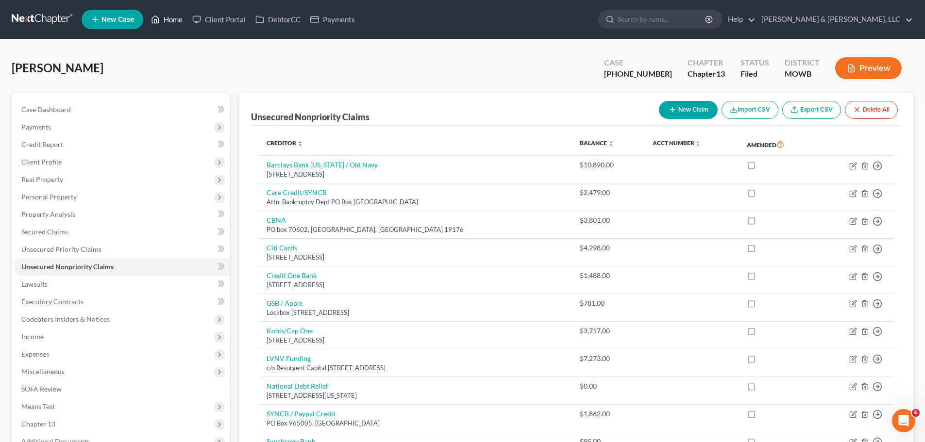
click at [178, 19] on link "Home" at bounding box center [166, 19] width 41 height 17
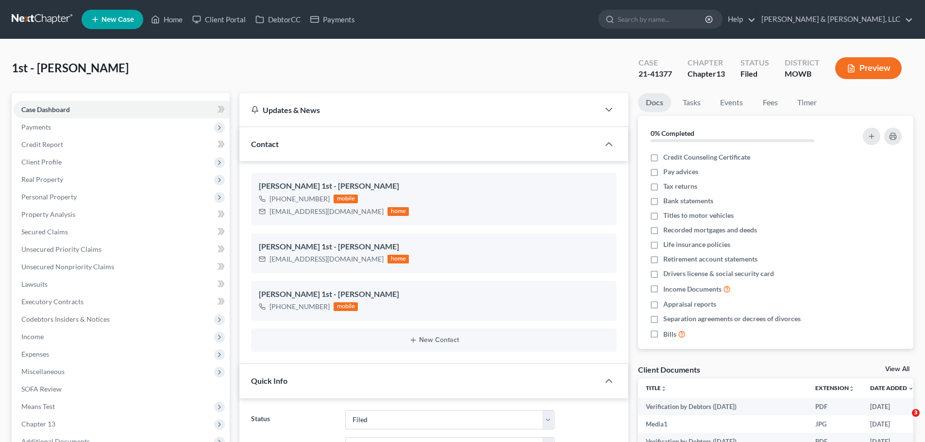
select select "6"
select select "0"
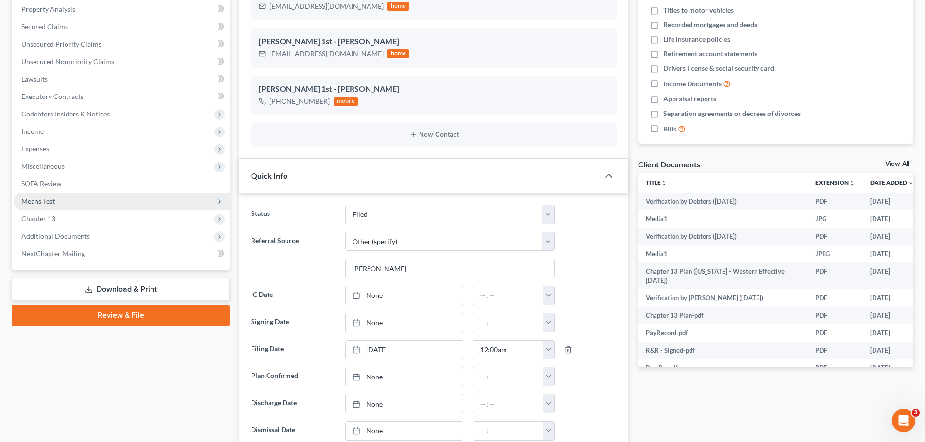
scroll to position [291, 0]
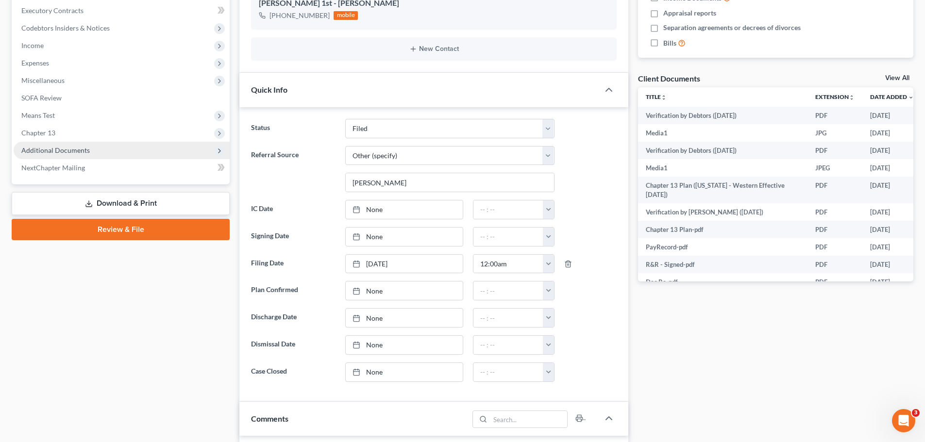
click at [97, 152] on span "Additional Documents" at bounding box center [122, 150] width 216 height 17
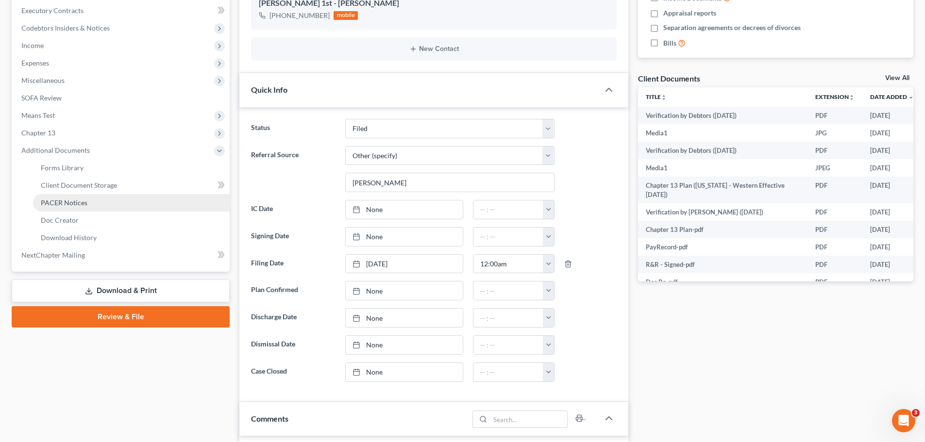
click at [99, 196] on link "PACER Notices" at bounding box center [131, 202] width 197 height 17
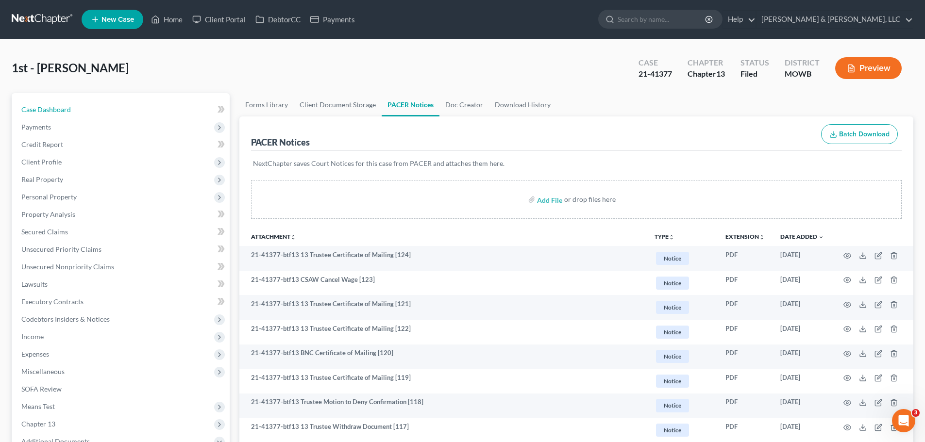
drag, startPoint x: 54, startPoint y: 107, endPoint x: 929, endPoint y: 77, distance: 875.7
click at [54, 107] on span "Case Dashboard" at bounding box center [46, 109] width 50 height 8
select select "6"
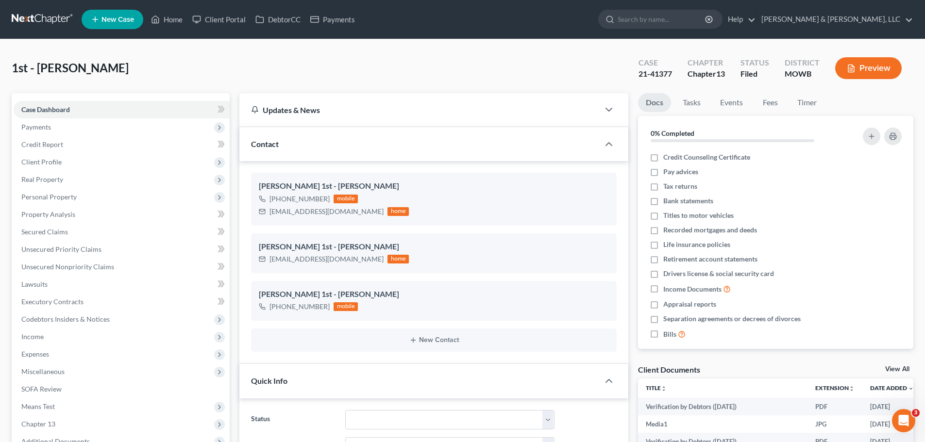
scroll to position [3777, 0]
drag, startPoint x: 269, startPoint y: 213, endPoint x: 352, endPoint y: 211, distance: 83.1
click at [365, 211] on div "jodimengenhauser@yahoo.com home" at bounding box center [334, 211] width 150 height 13
copy div "jodimengenhauser@yahoo.com"
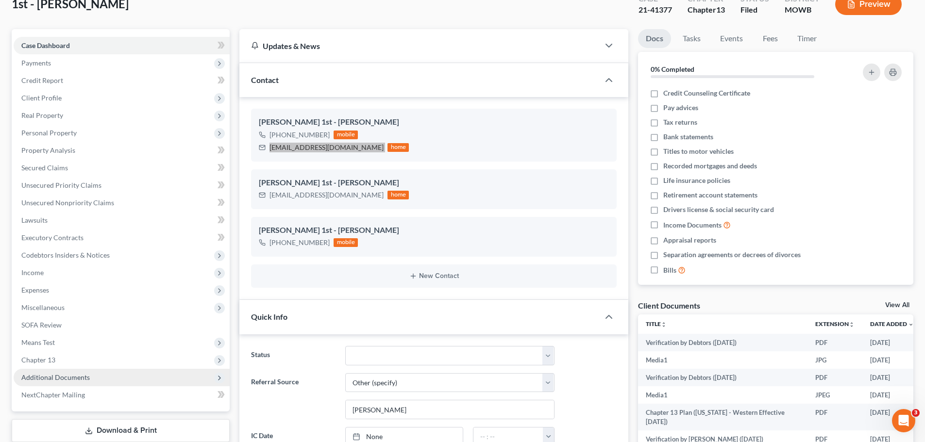
scroll to position [194, 0]
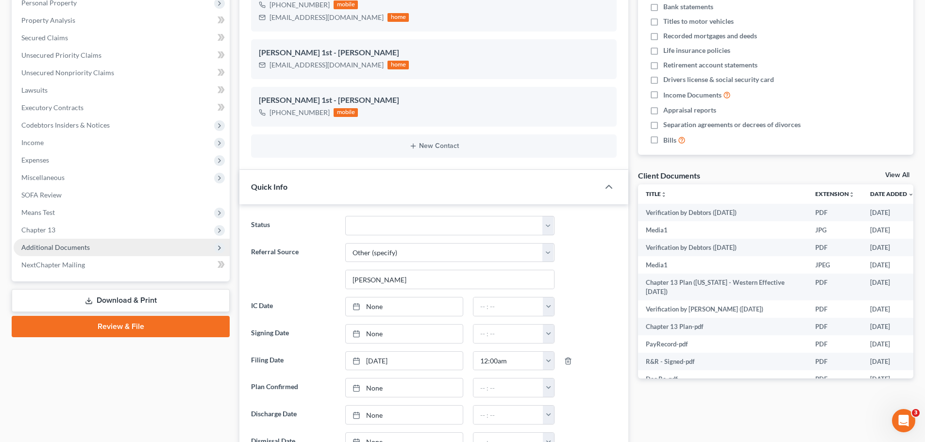
drag, startPoint x: 80, startPoint y: 248, endPoint x: 19, endPoint y: 246, distance: 60.7
click at [80, 248] on span "Additional Documents" at bounding box center [55, 247] width 68 height 8
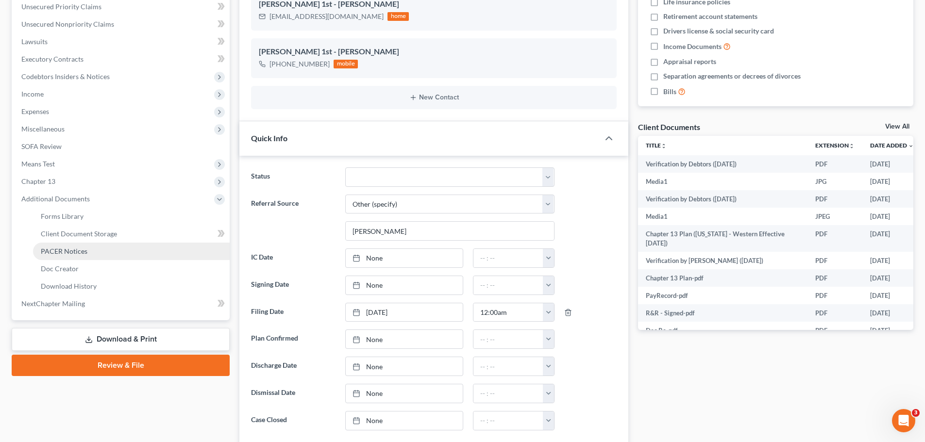
click at [96, 248] on link "PACER Notices" at bounding box center [131, 251] width 197 height 17
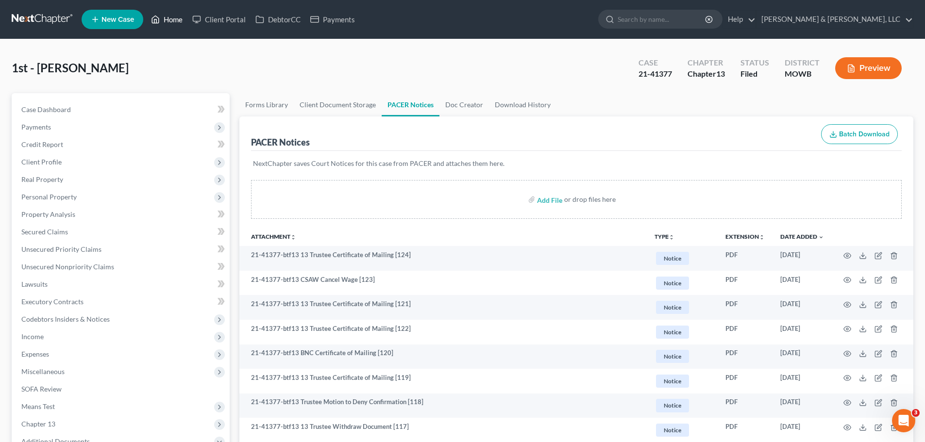
click at [180, 22] on link "Home" at bounding box center [166, 19] width 41 height 17
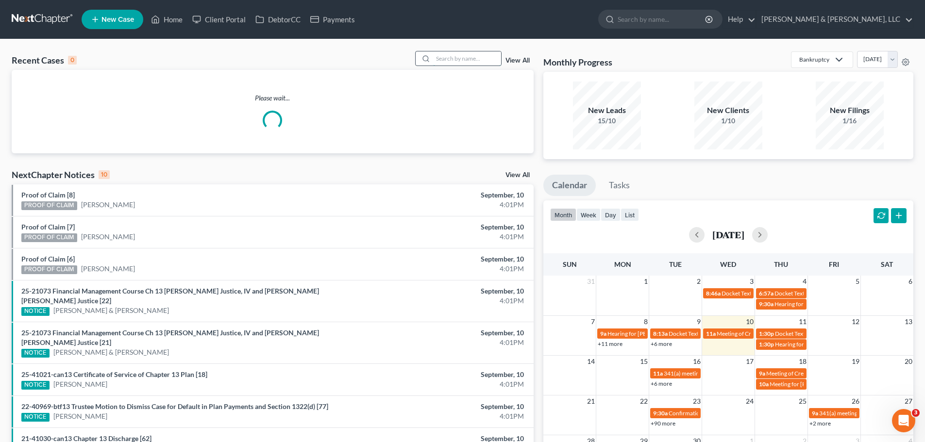
click at [477, 63] on input "search" at bounding box center [467, 58] width 68 height 14
type input "j"
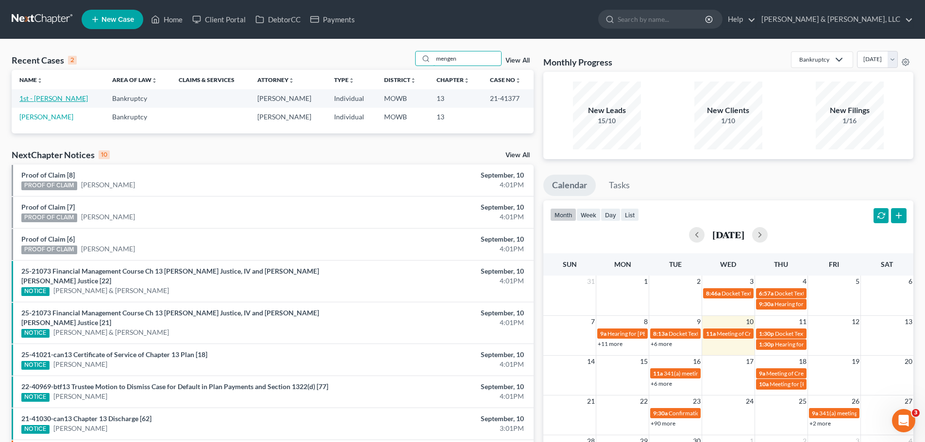
type input "mengen"
click at [77, 102] on link "1st - Mengenhauser, Jodi" at bounding box center [53, 98] width 68 height 8
select select "6"
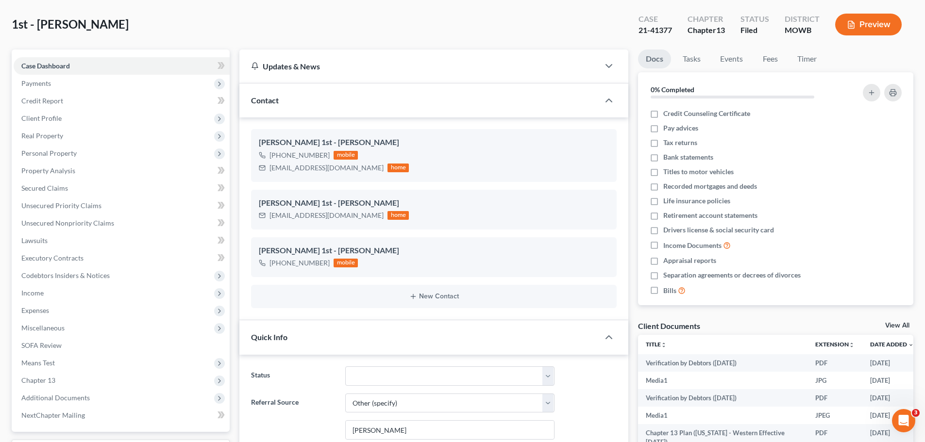
scroll to position [1257, 0]
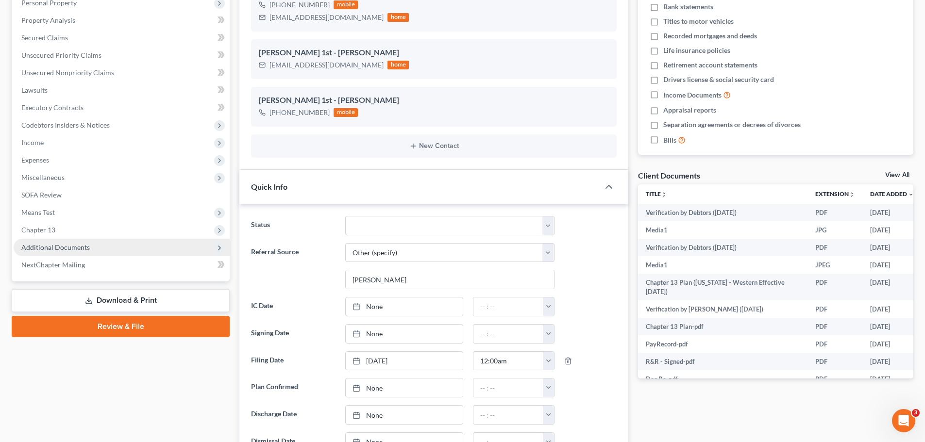
click at [73, 254] on span "Additional Documents" at bounding box center [122, 247] width 216 height 17
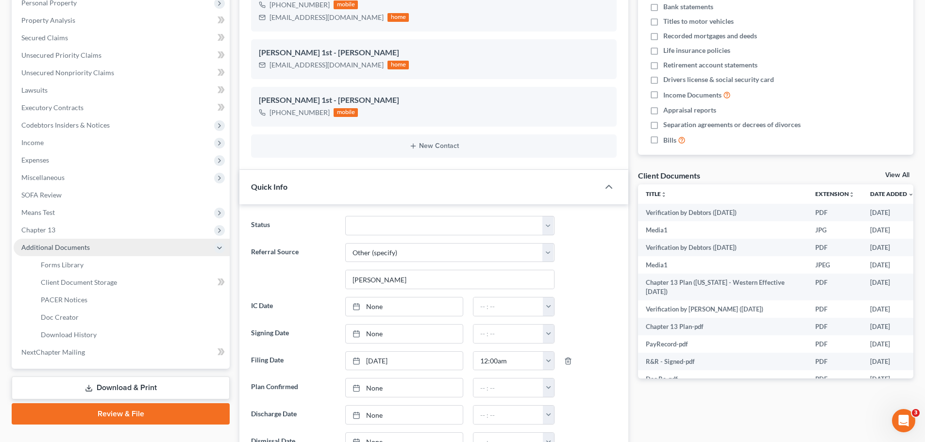
scroll to position [3777, 0]
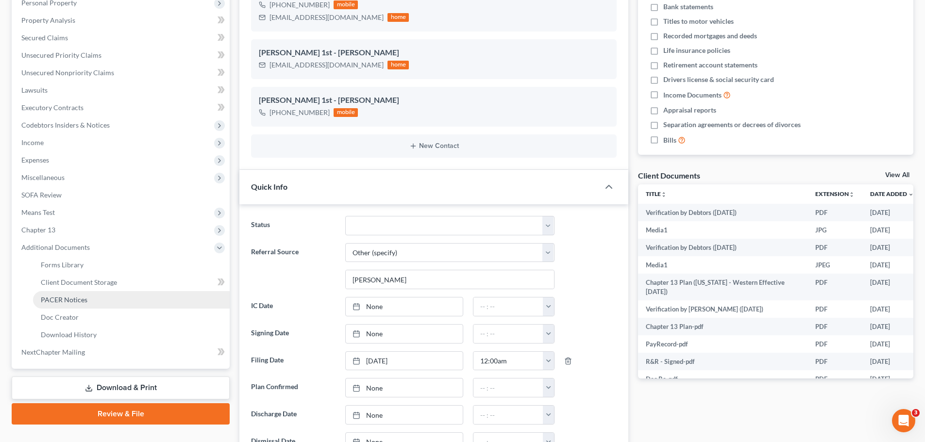
click at [85, 295] on link "PACER Notices" at bounding box center [131, 299] width 197 height 17
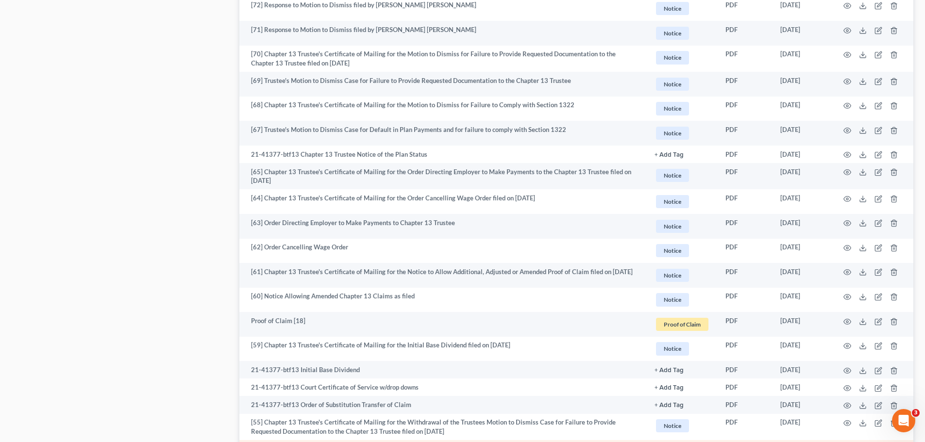
scroll to position [1661, 0]
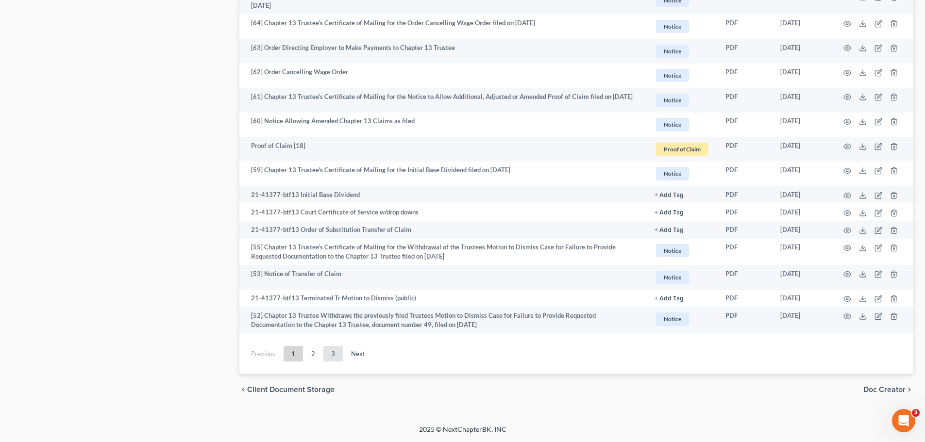
click at [339, 355] on link "3" at bounding box center [332, 354] width 19 height 16
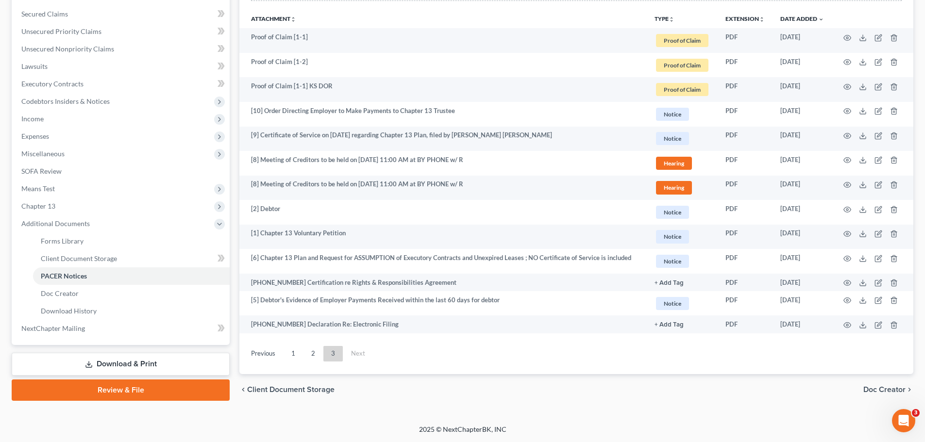
scroll to position [218, 0]
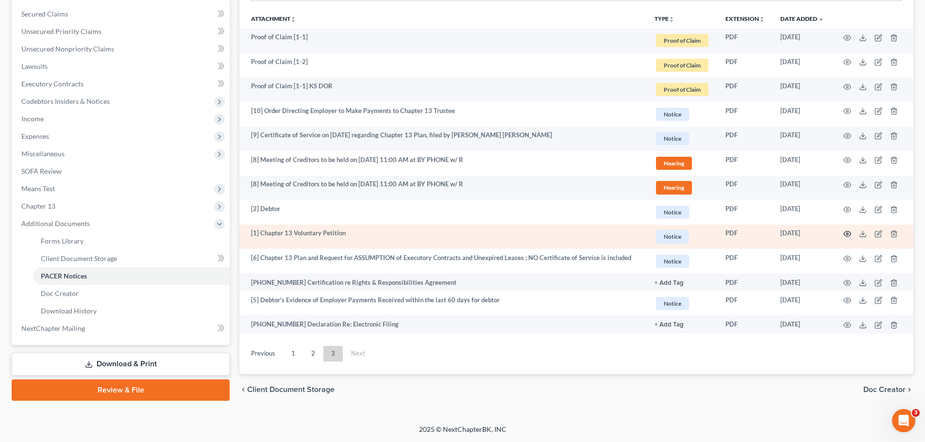
click at [849, 236] on icon "button" at bounding box center [848, 234] width 8 height 8
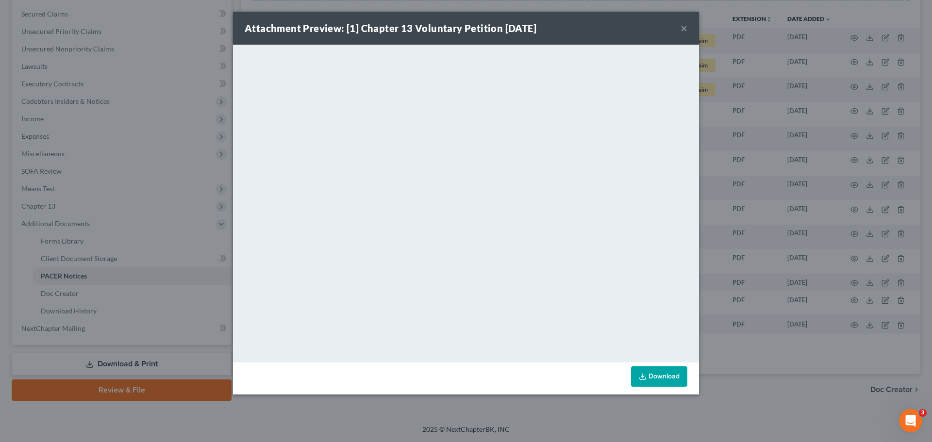
click at [685, 27] on button "×" at bounding box center [684, 28] width 7 height 12
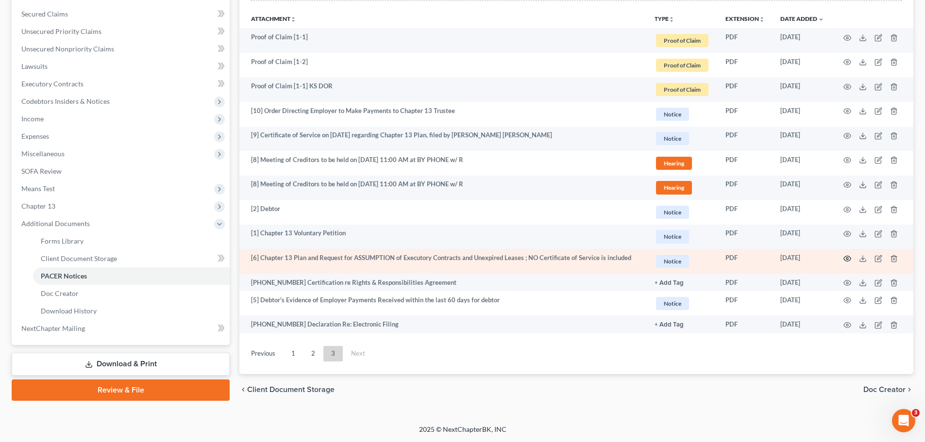
click at [847, 257] on icon "button" at bounding box center [848, 259] width 8 height 8
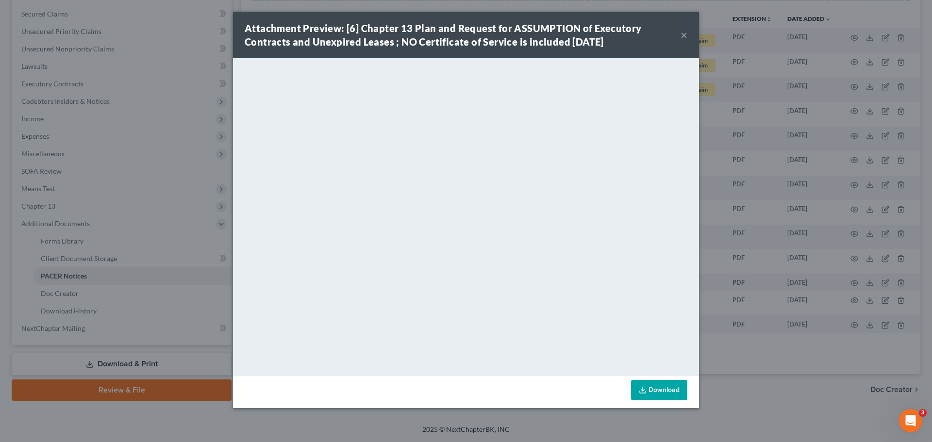
click at [685, 36] on button "×" at bounding box center [684, 35] width 7 height 12
